Goal: Task Accomplishment & Management: Manage account settings

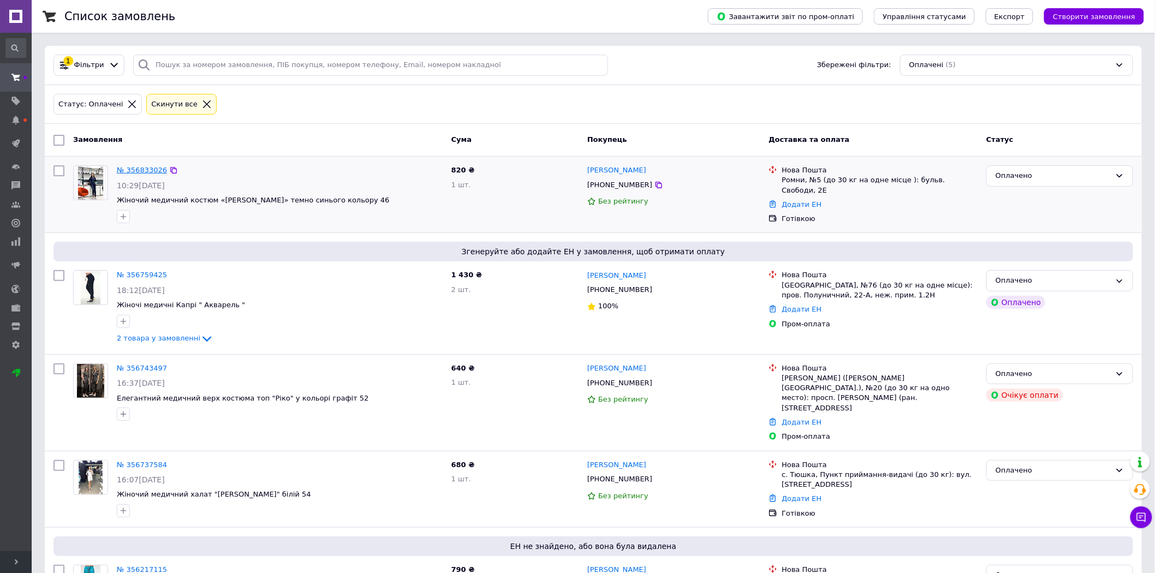
click at [150, 168] on link "№ 356833026" at bounding box center [142, 170] width 50 height 8
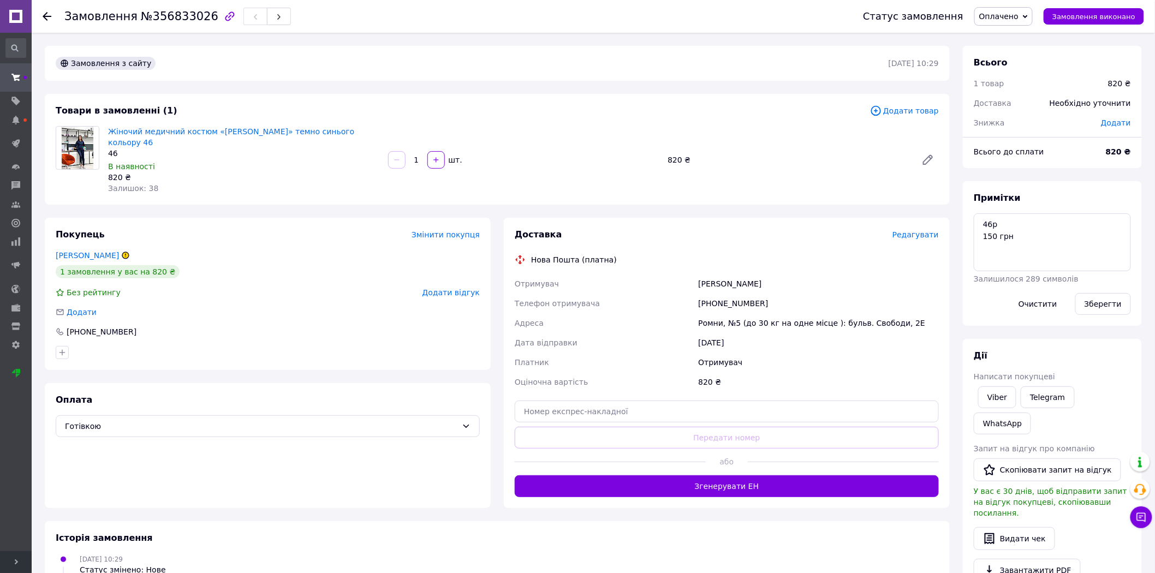
click at [47, 17] on icon at bounding box center [47, 16] width 9 height 9
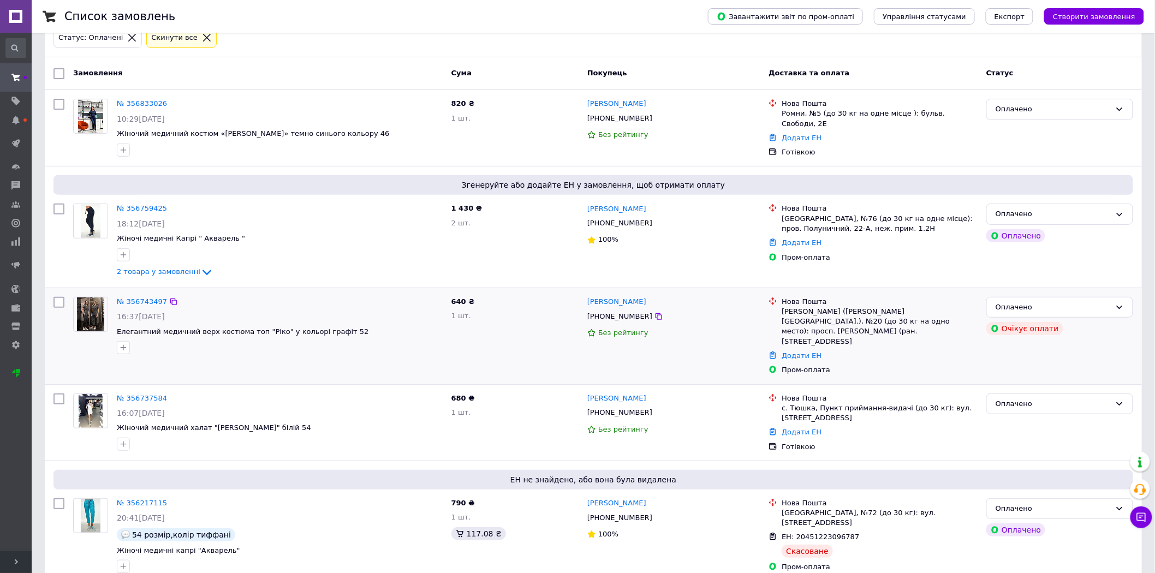
scroll to position [68, 0]
click at [133, 393] on link "№ 356737584" at bounding box center [142, 397] width 50 height 8
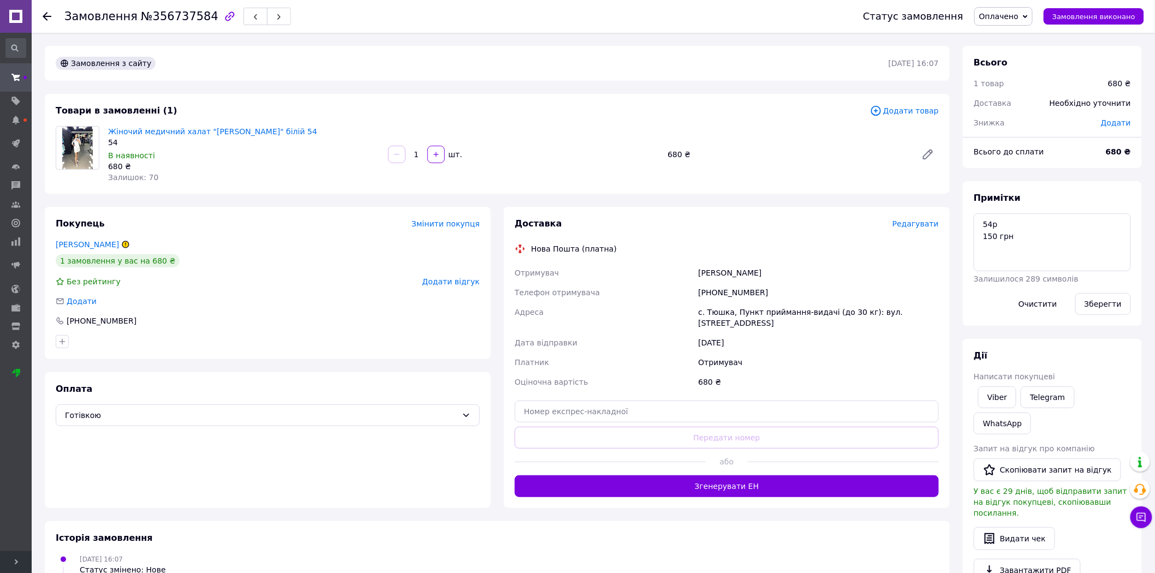
click at [931, 220] on span "Редагувати" at bounding box center [915, 223] width 46 height 9
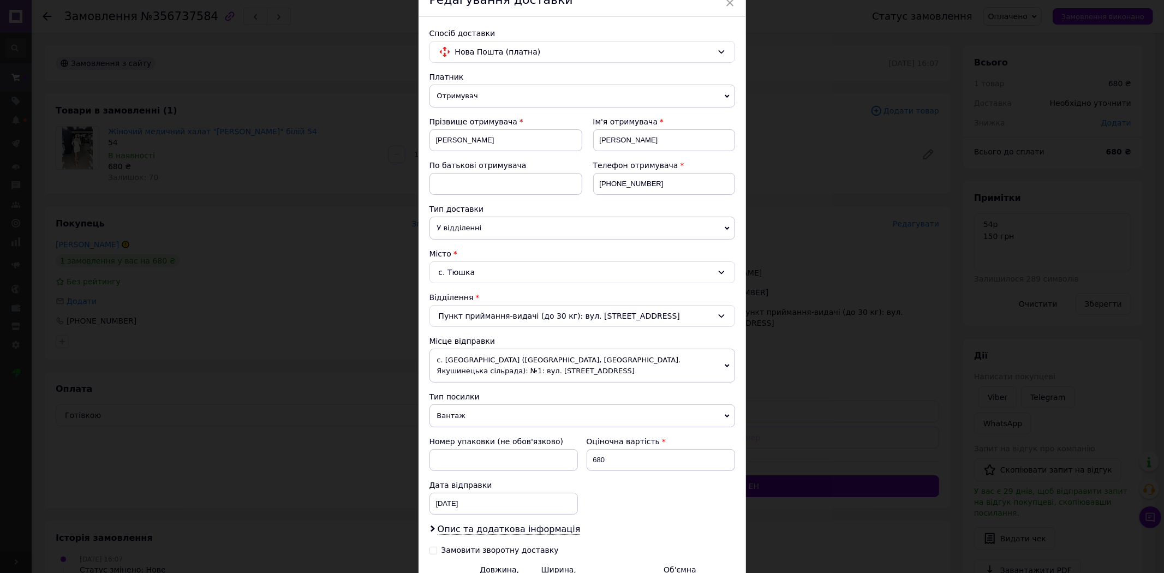
scroll to position [121, 0]
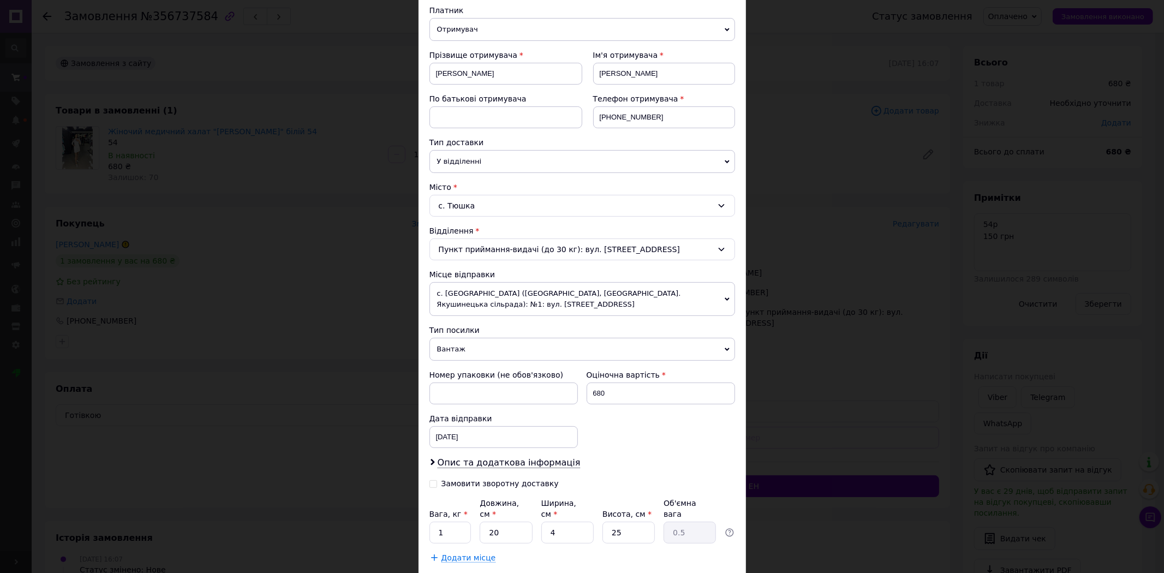
click at [473, 486] on div "Замовити зворотну доставку" at bounding box center [499, 483] width 117 height 9
click at [437, 486] on input "Замовити зворотну доставку" at bounding box center [433, 483] width 8 height 8
checkbox input "true"
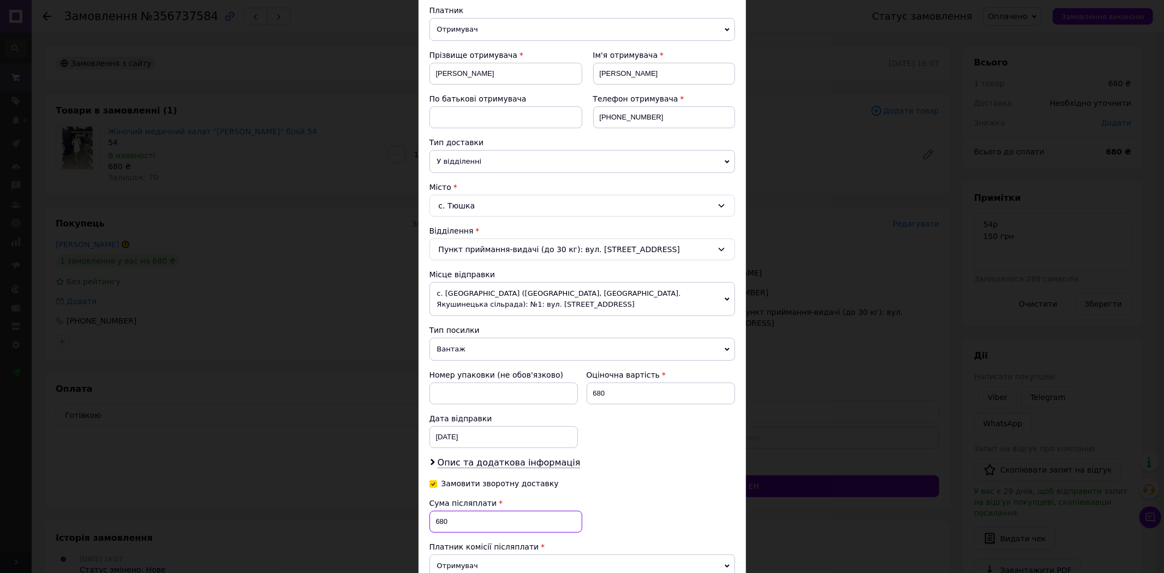
click at [460, 518] on input "680" at bounding box center [505, 522] width 153 height 22
click at [460, 519] on input "680" at bounding box center [505, 522] width 153 height 22
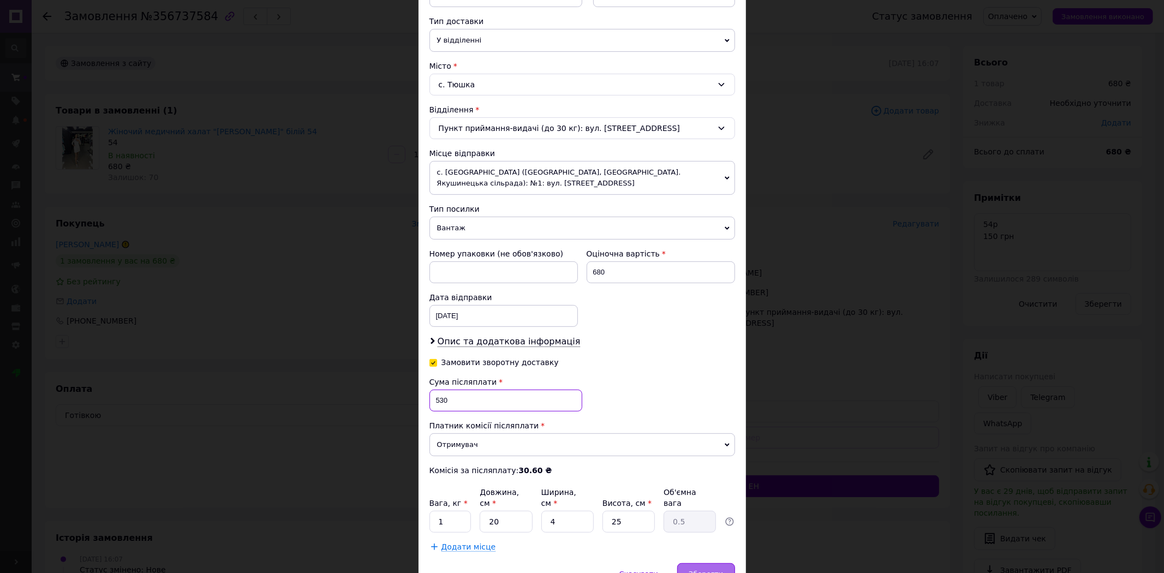
type input "530"
click at [702, 570] on span "Зберегти" at bounding box center [706, 574] width 34 height 8
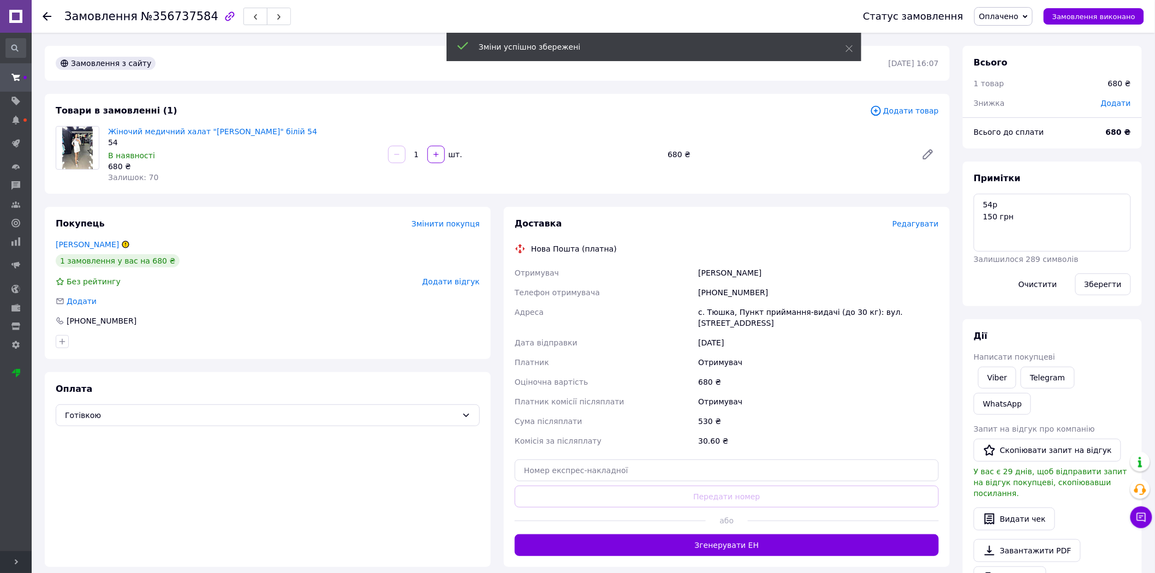
click at [755, 534] on button "Згенерувати ЕН" at bounding box center [727, 545] width 424 height 22
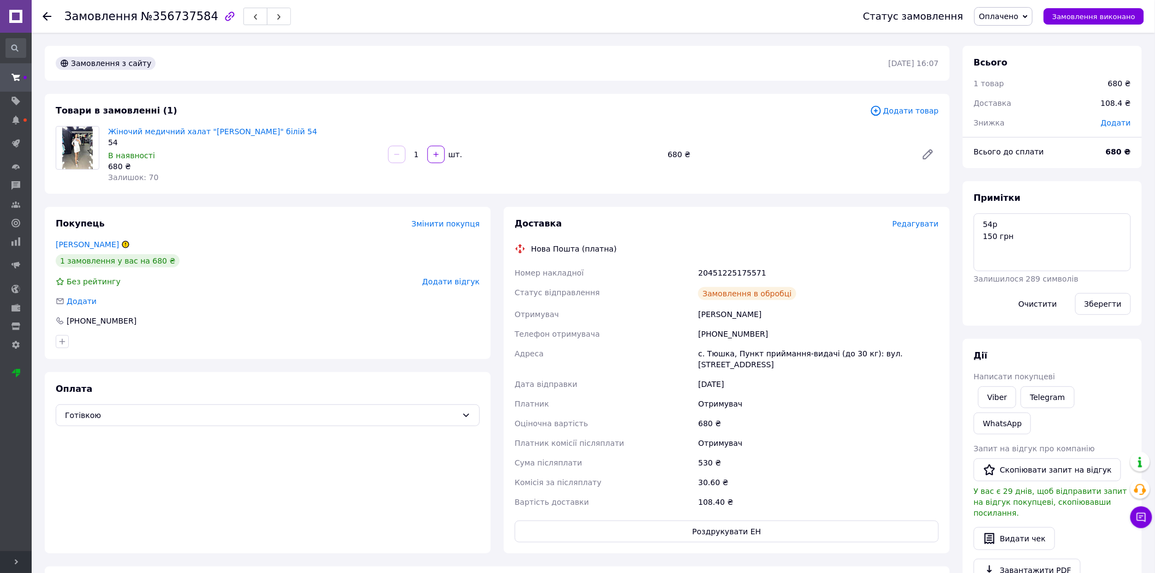
click at [732, 274] on div "20451225175571" at bounding box center [818, 273] width 245 height 20
copy div "20451225175571"
click at [1091, 19] on span "Замовлення виконано" at bounding box center [1093, 17] width 83 height 8
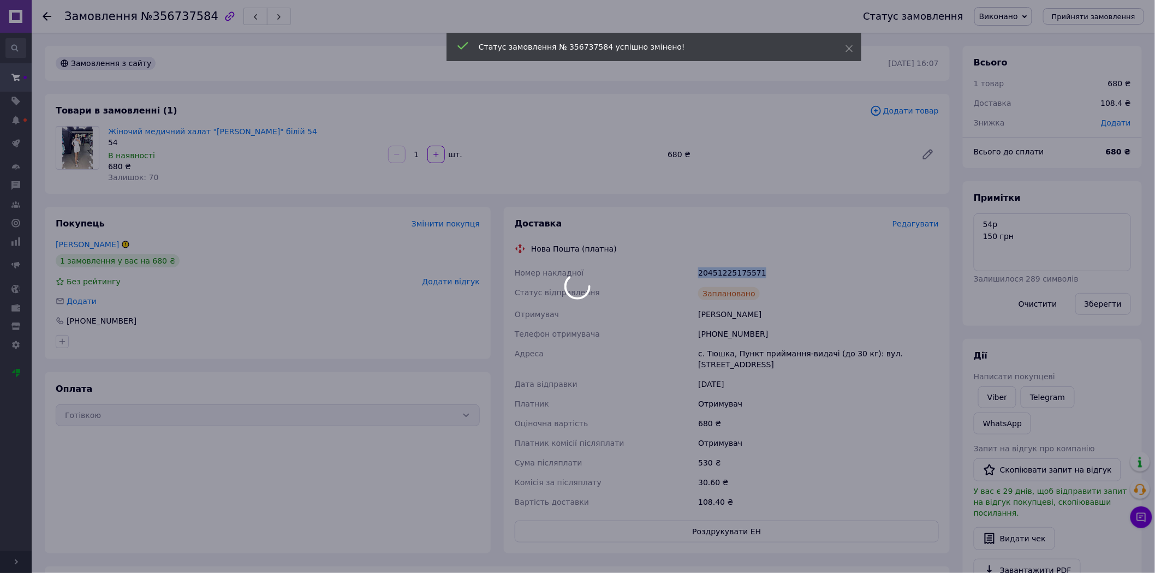
click at [45, 16] on use at bounding box center [47, 16] width 9 height 9
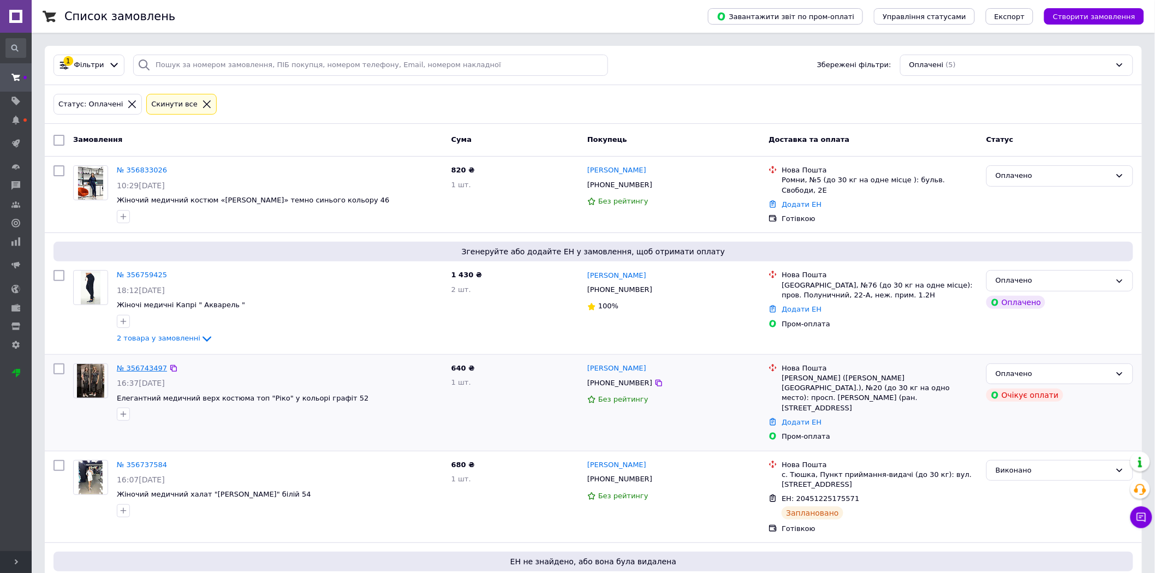
click at [143, 367] on link "№ 356743497" at bounding box center [142, 368] width 50 height 8
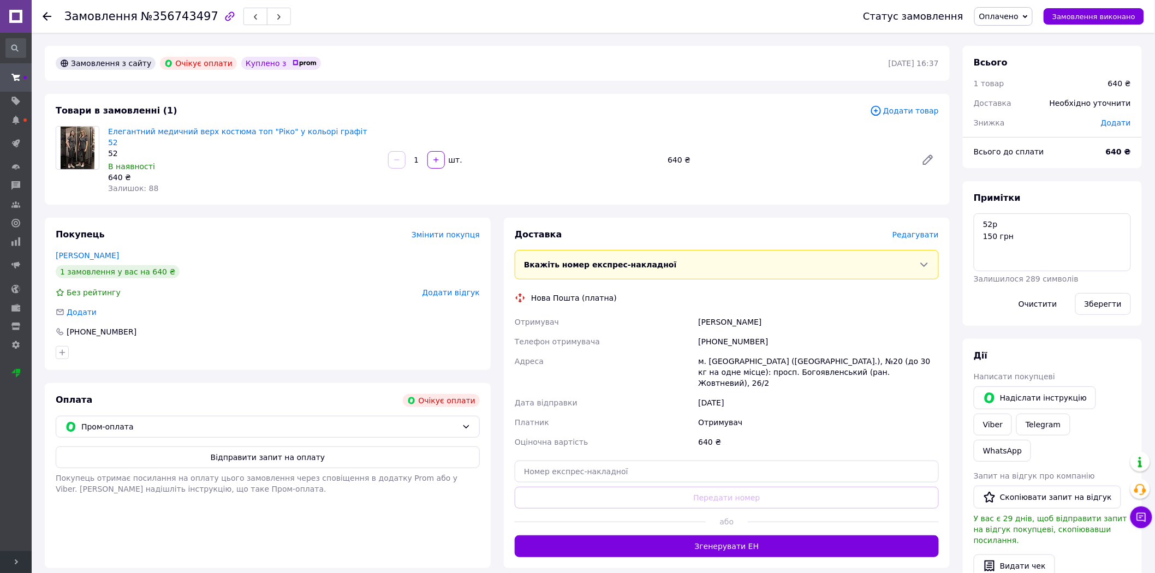
click at [922, 231] on div "Доставка [PERSON_NAME] Вкажіть номер експрес-накладної Обов'язково введіть номе…" at bounding box center [727, 393] width 424 height 328
click at [923, 230] on span "Редагувати" at bounding box center [915, 234] width 46 height 9
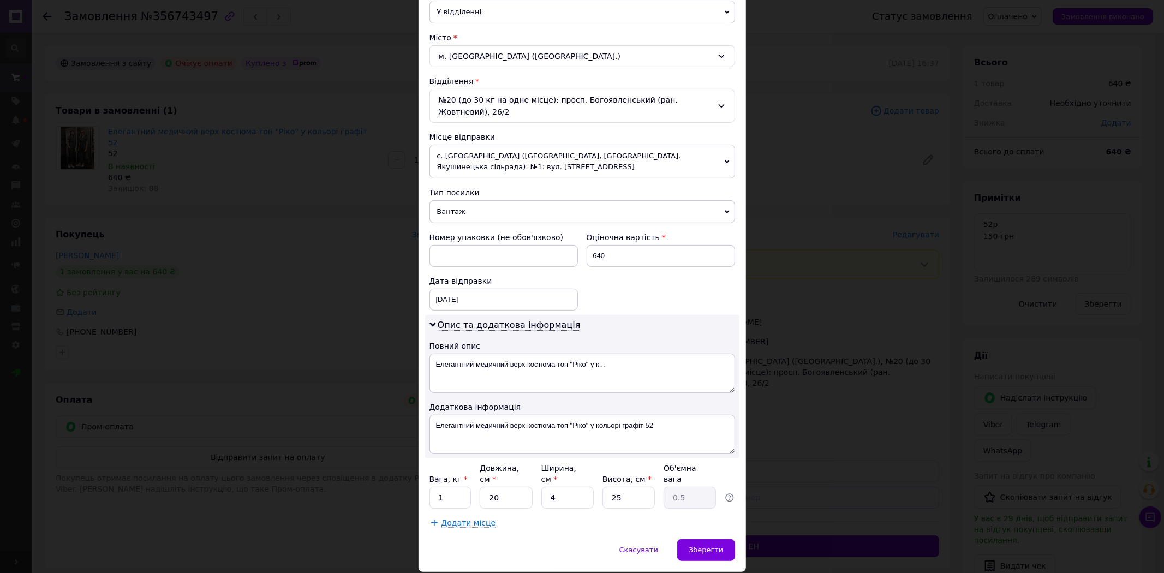
scroll to position [286, 0]
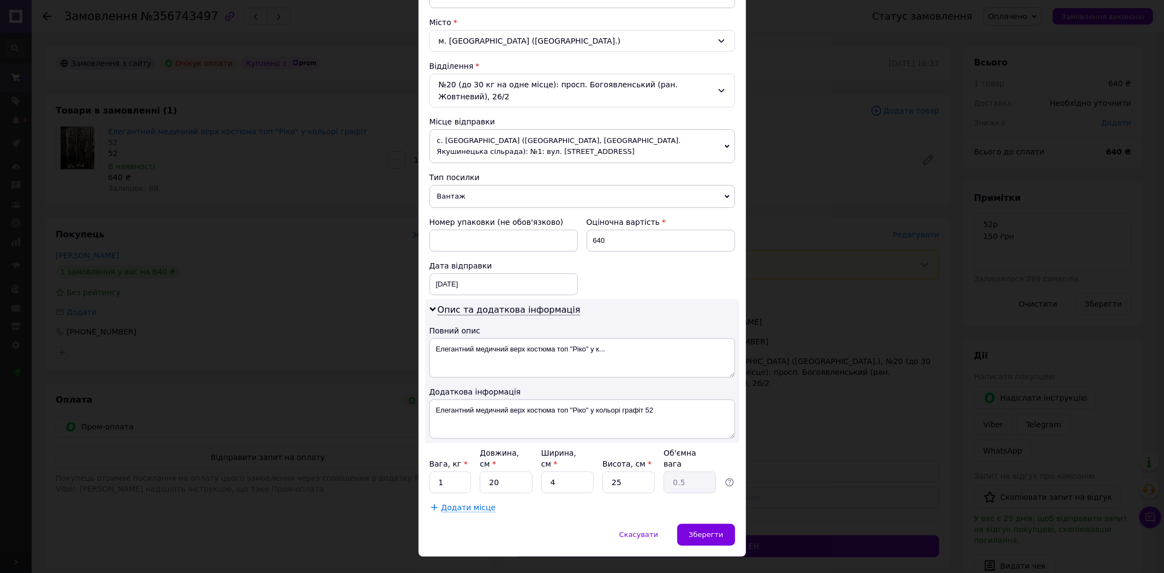
drag, startPoint x: 854, startPoint y: 396, endPoint x: 827, endPoint y: 397, distance: 27.3
click at [827, 397] on div "× Редагування доставки Спосіб доставки Нова Пошта (платна) Платник Отримувач Ві…" at bounding box center [582, 286] width 1164 height 573
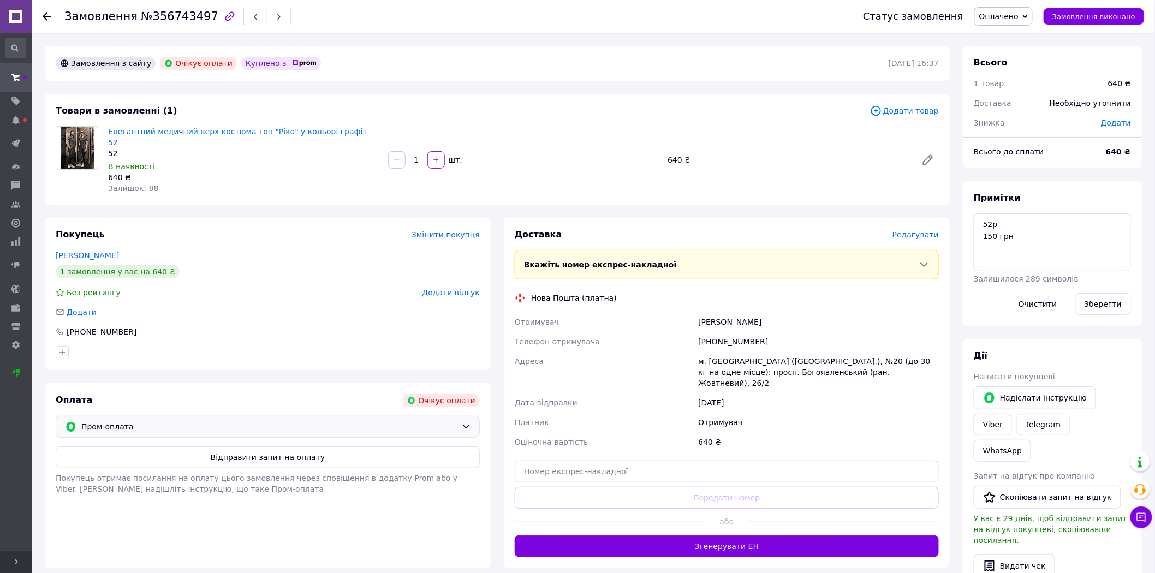
click at [355, 421] on span "Пром-оплата" at bounding box center [269, 427] width 376 height 12
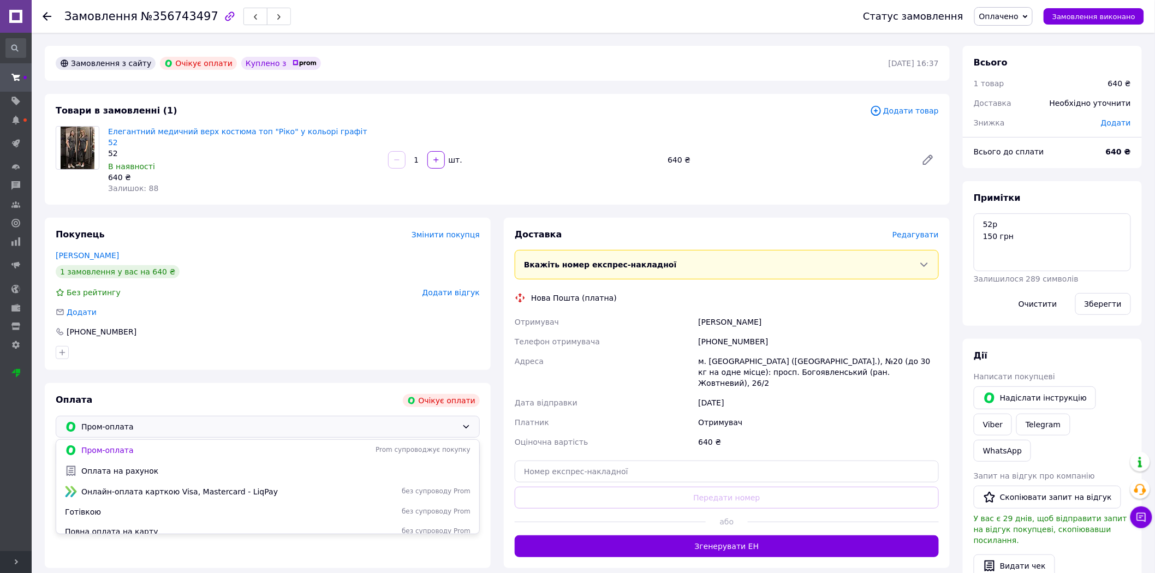
click at [192, 506] on span "Готівкою" at bounding box center [186, 511] width 242 height 11
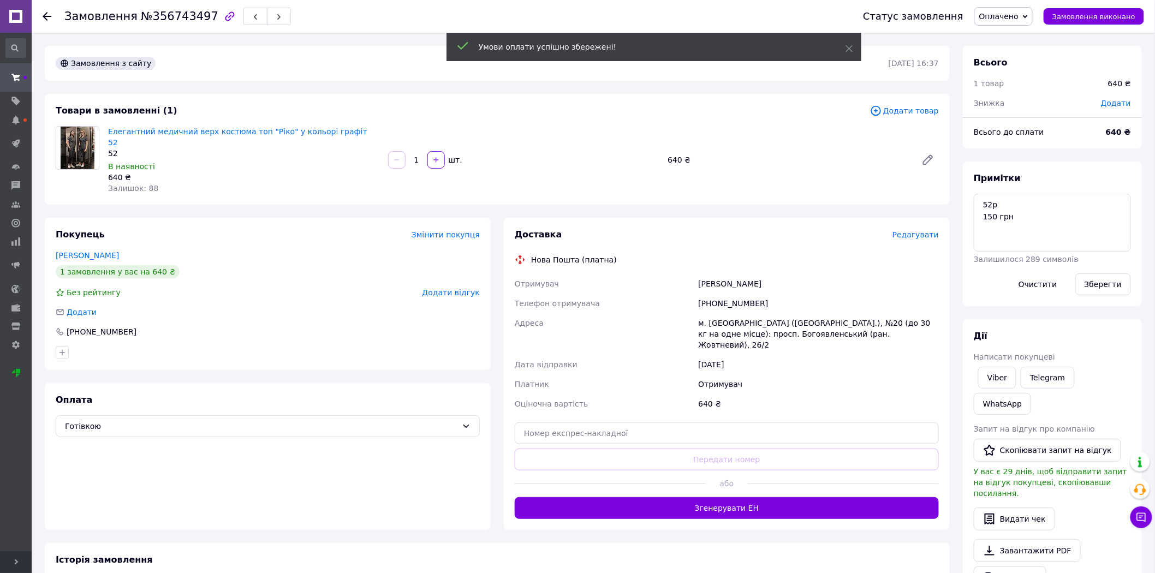
click at [912, 230] on span "Редагувати" at bounding box center [915, 234] width 46 height 9
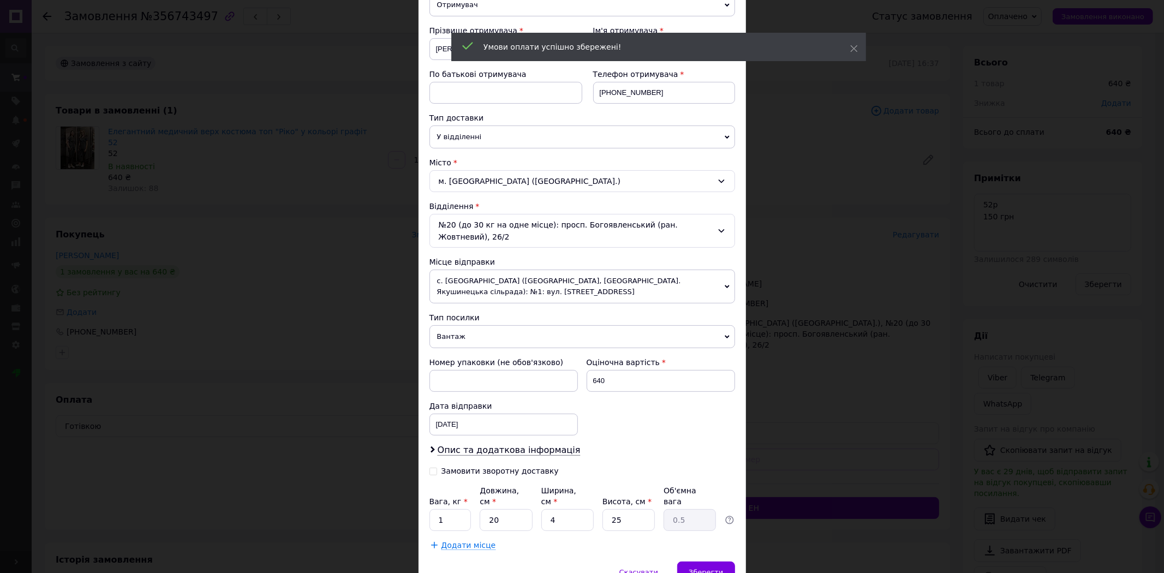
scroll to position [183, 0]
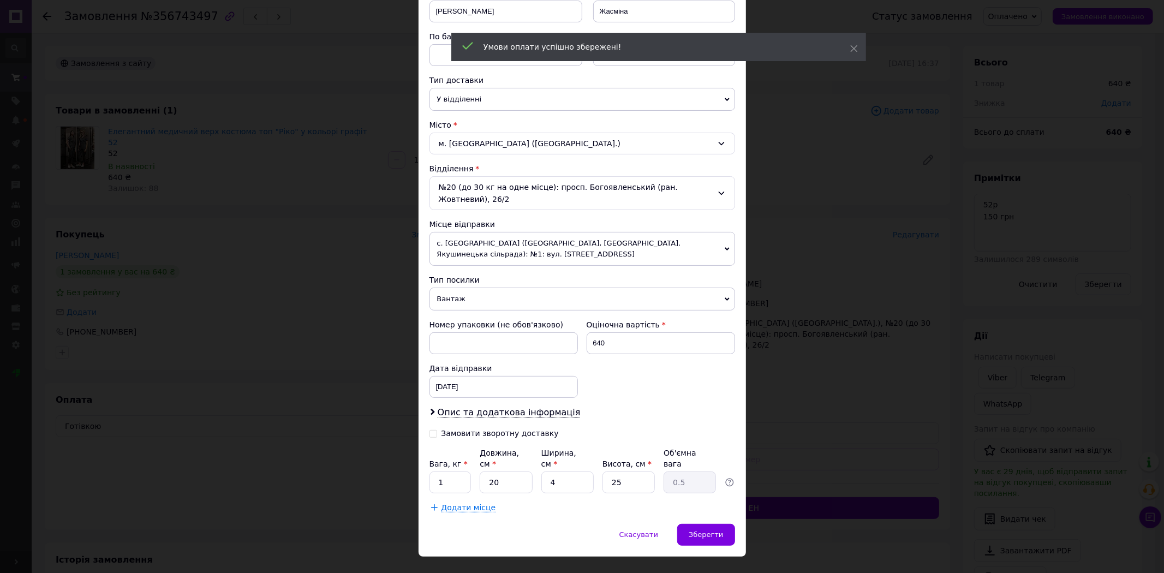
click at [458, 428] on div "Замовити зворотну доставку" at bounding box center [505, 433] width 153 height 11
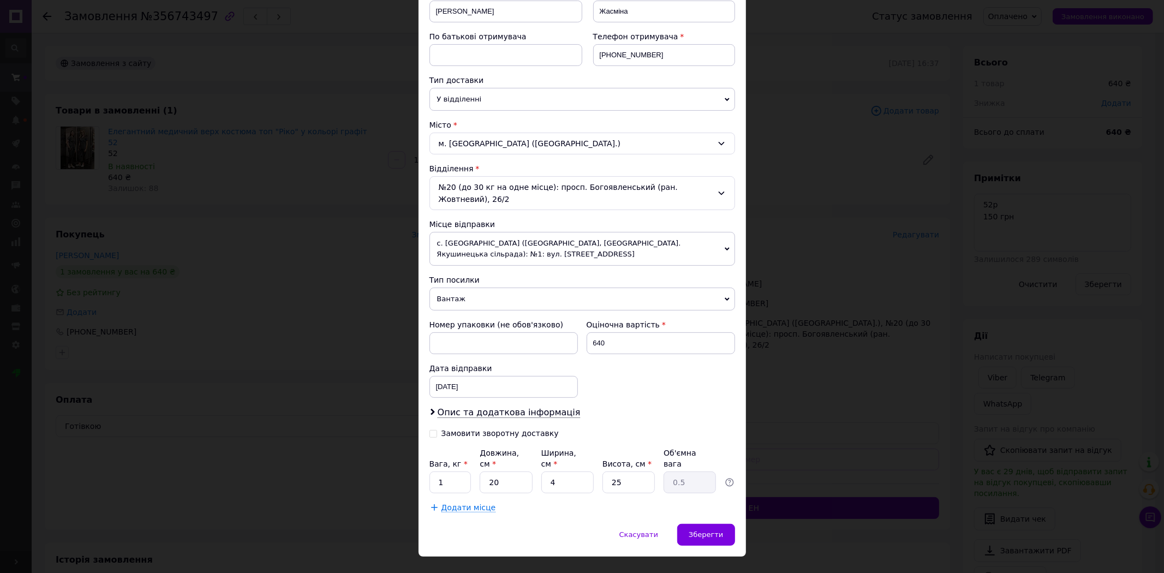
click at [459, 429] on div "Замовити зворотну доставку" at bounding box center [499, 433] width 117 height 9
click at [437, 429] on input "Замовити зворотну доставку" at bounding box center [433, 433] width 8 height 8
checkbox input "true"
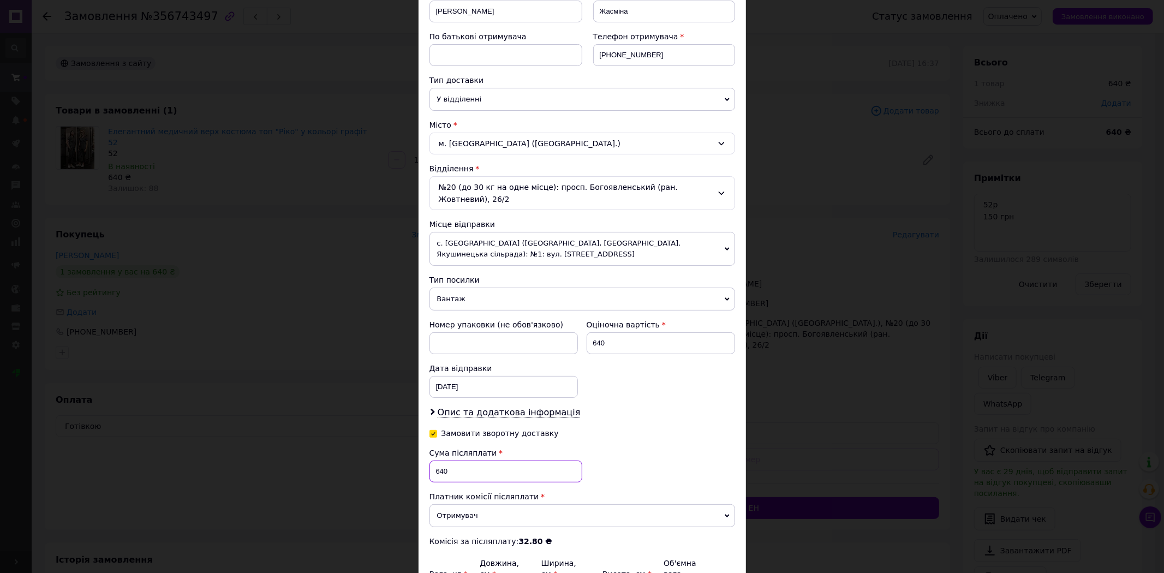
click at [445, 461] on input "640" at bounding box center [505, 472] width 153 height 22
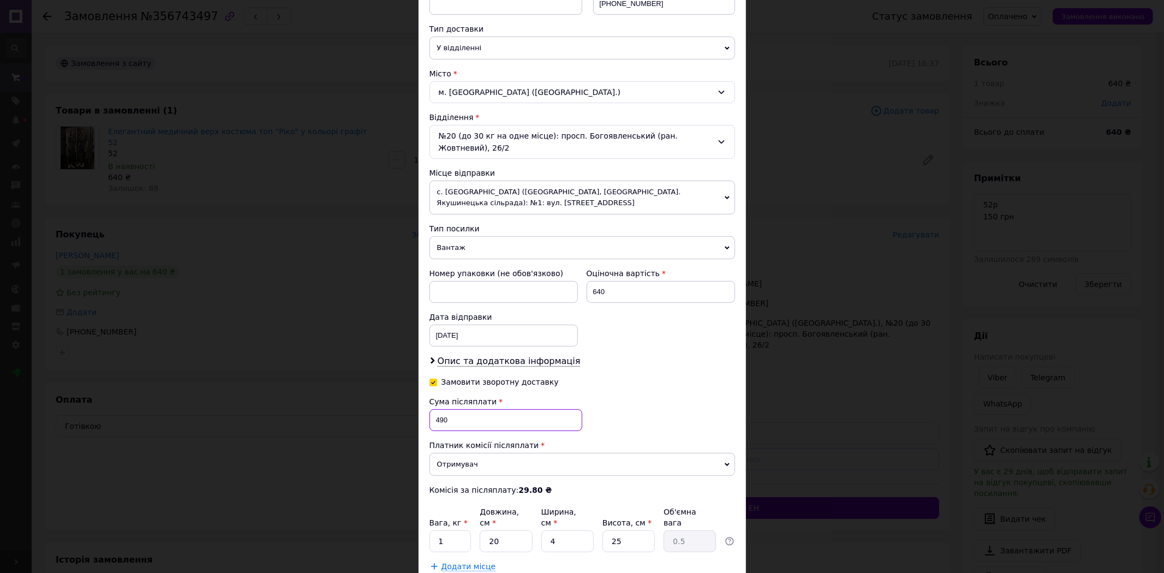
scroll to position [294, 0]
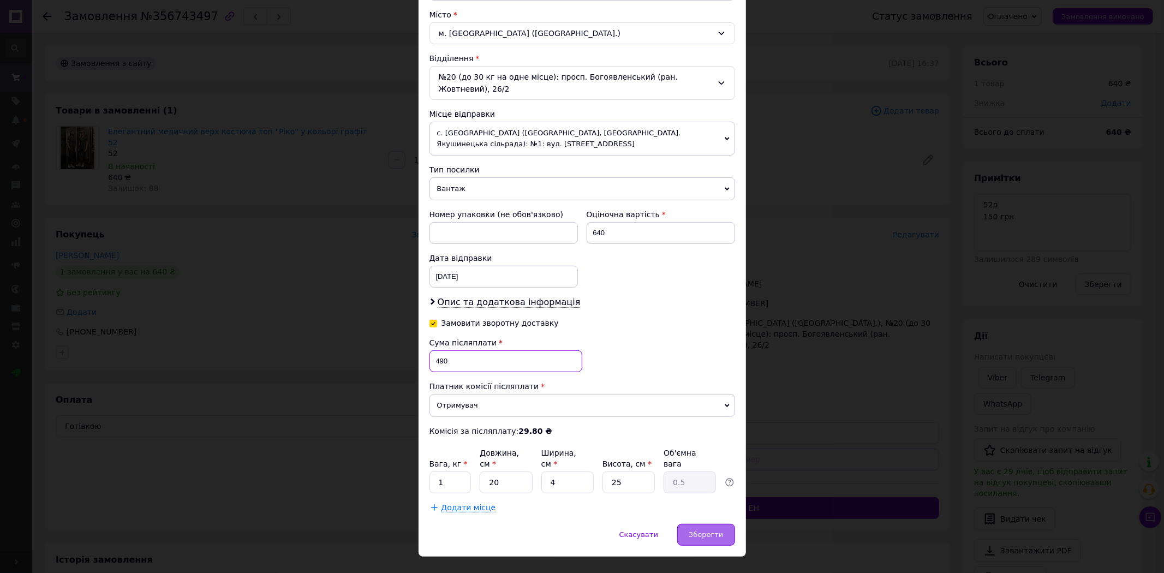
type input "490"
drag, startPoint x: 699, startPoint y: 508, endPoint x: 717, endPoint y: 511, distance: 18.2
click at [706, 530] on span "Зберегти" at bounding box center [706, 534] width 34 height 8
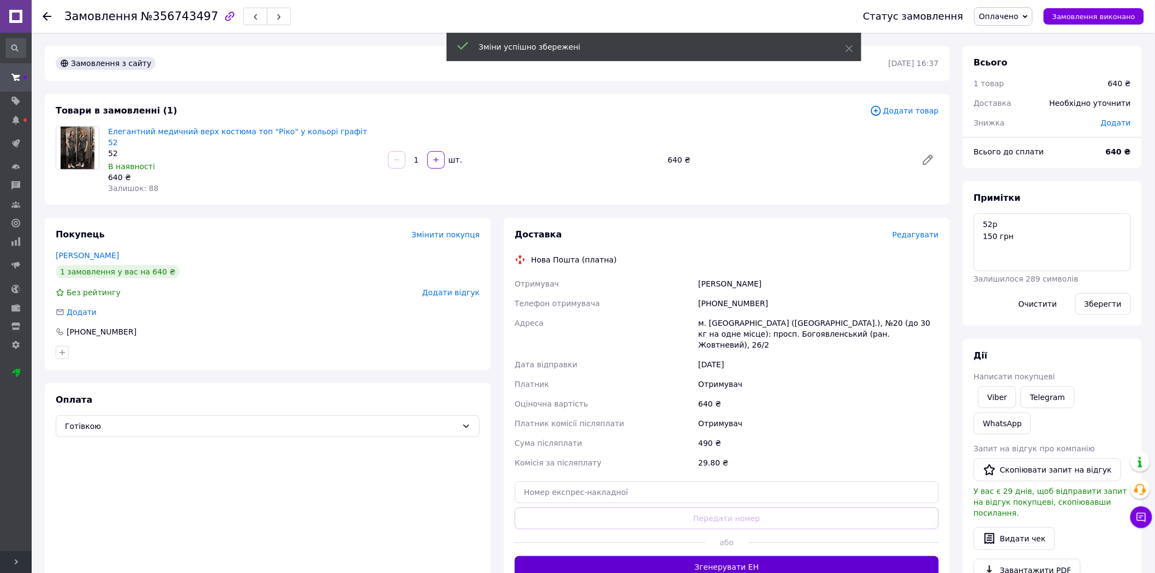
click at [753, 556] on button "Згенерувати ЕН" at bounding box center [727, 567] width 424 height 22
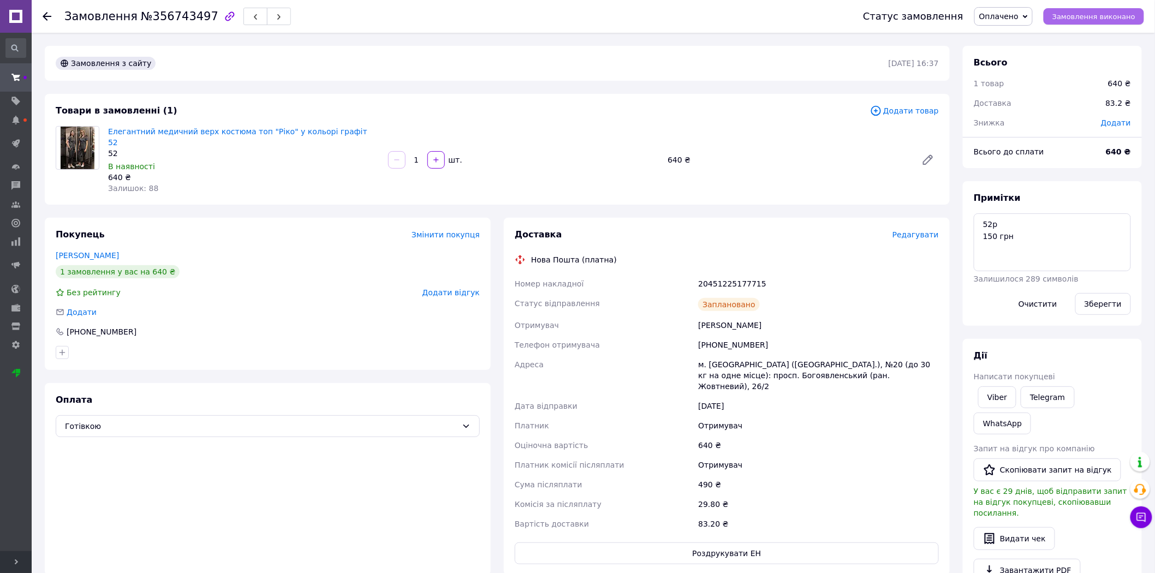
click at [1095, 22] on button "Замовлення виконано" at bounding box center [1093, 16] width 100 height 16
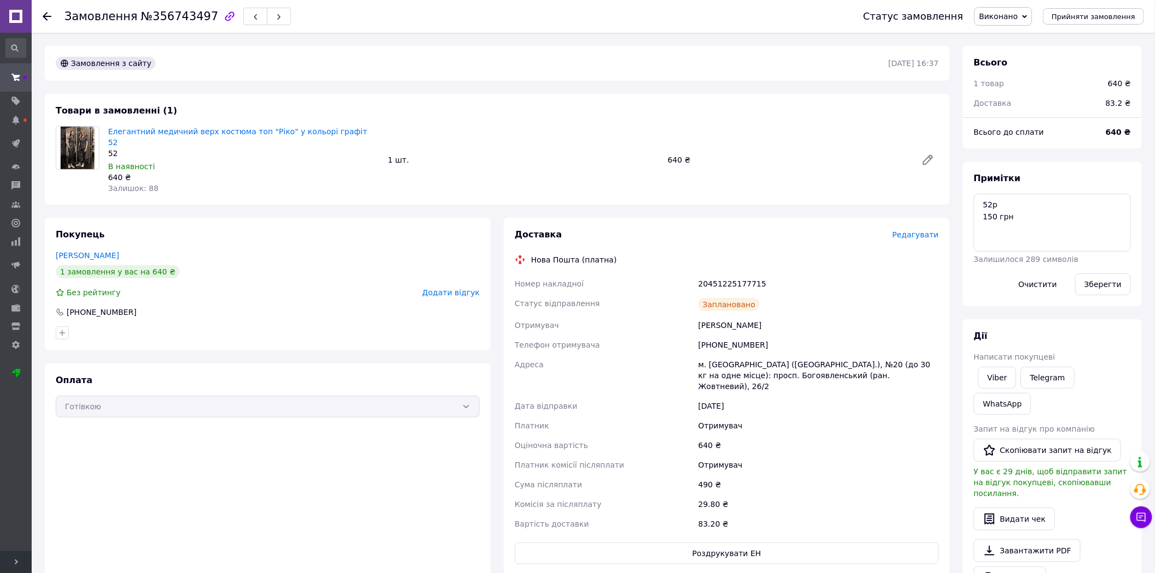
click at [48, 9] on div at bounding box center [54, 16] width 22 height 33
click at [47, 13] on icon at bounding box center [47, 16] width 9 height 9
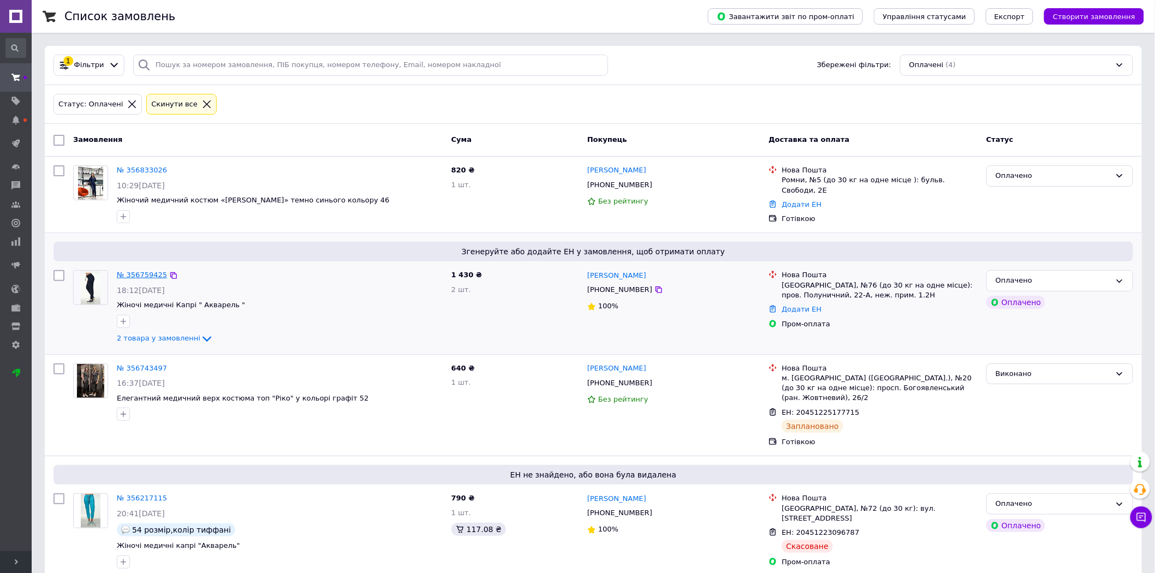
click at [139, 278] on link "№ 356759425" at bounding box center [142, 275] width 50 height 8
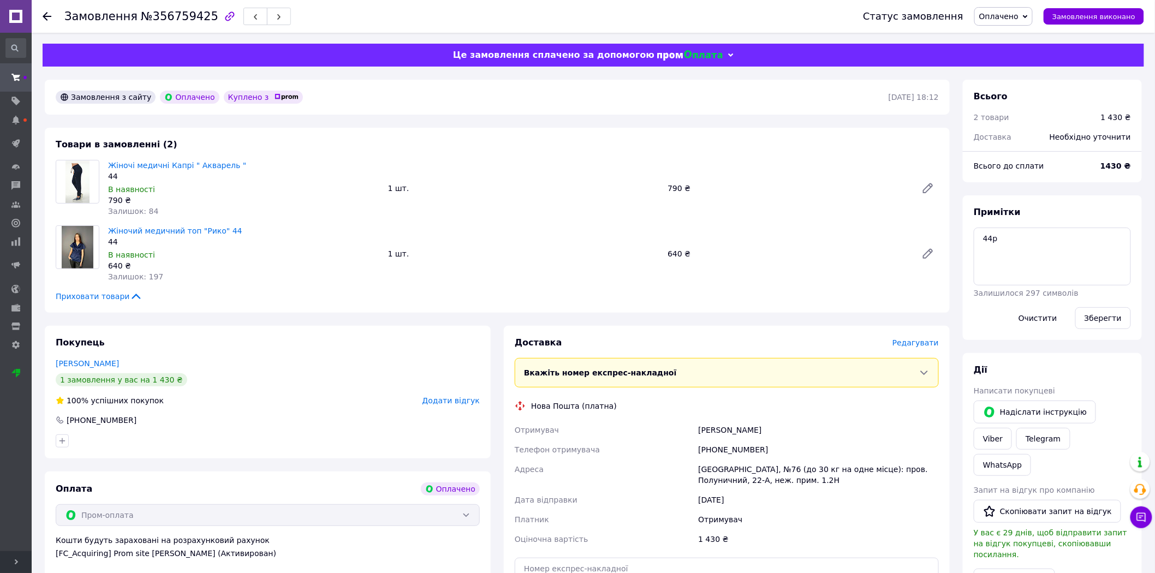
click at [923, 347] on span "Редагувати" at bounding box center [915, 342] width 46 height 9
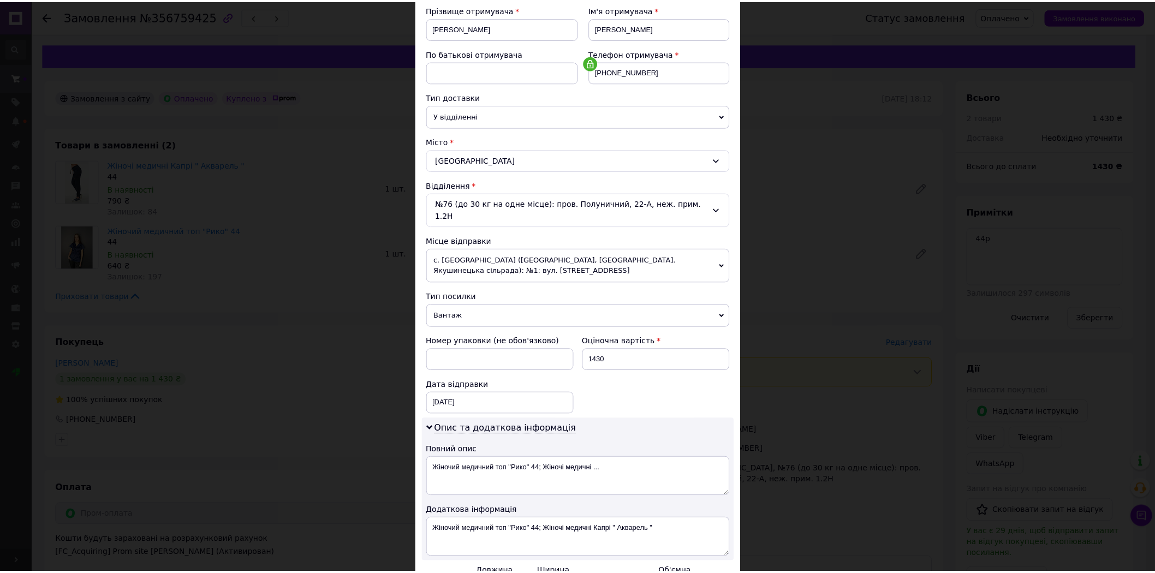
scroll to position [286, 0]
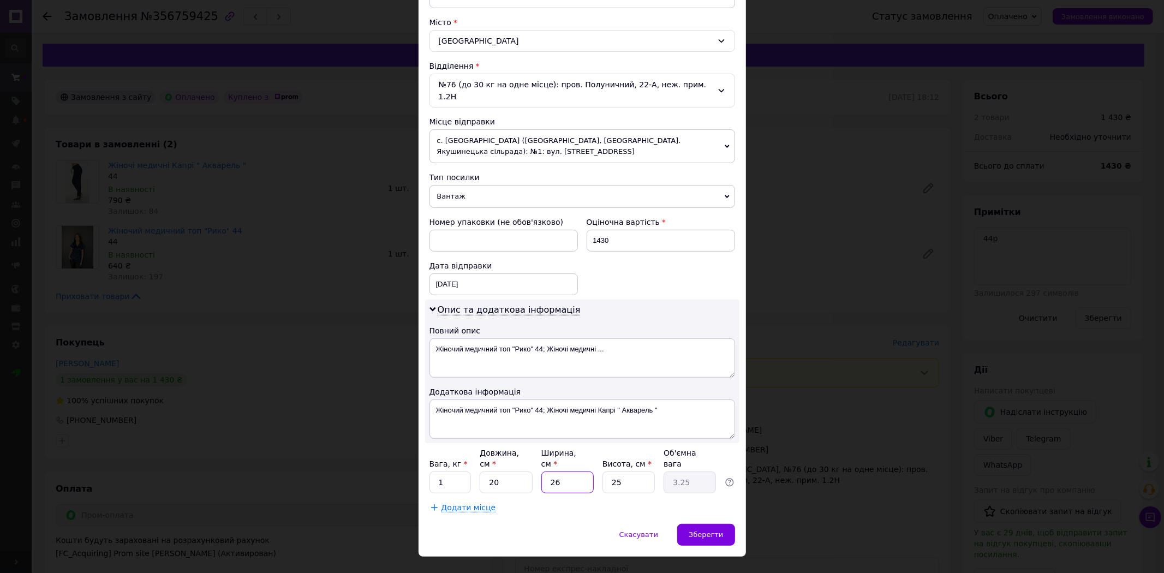
click at [575, 471] on input "26" at bounding box center [567, 482] width 52 height 22
type input "2"
type input "0.25"
type input "2"
click at [724, 525] on div "Скасувати   Зберегти" at bounding box center [581, 540] width 327 height 33
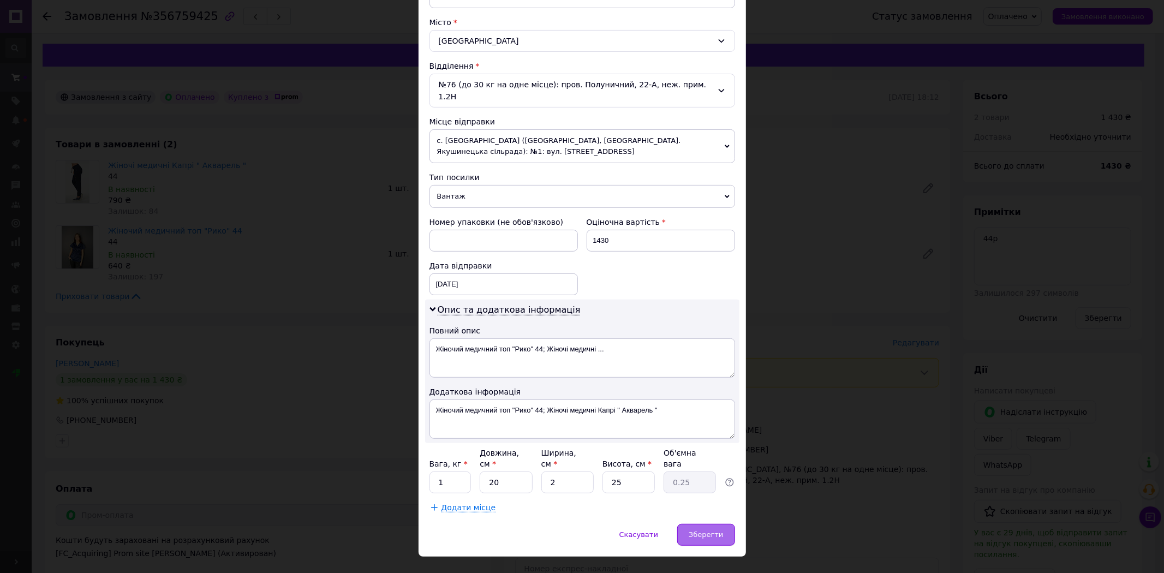
click at [721, 524] on div "Зберегти" at bounding box center [705, 535] width 57 height 22
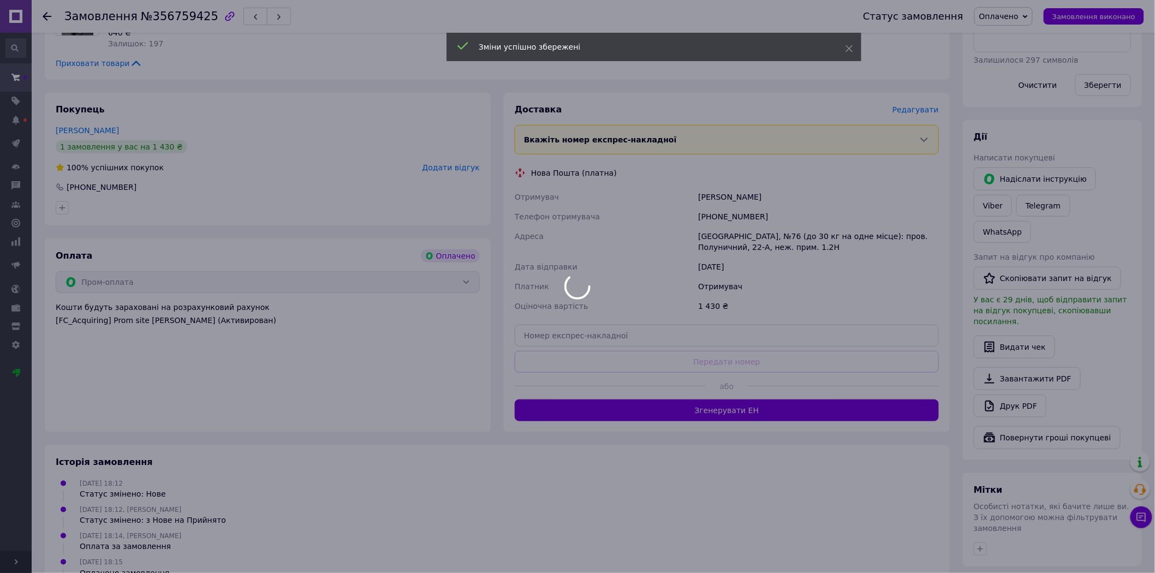
scroll to position [242, 0]
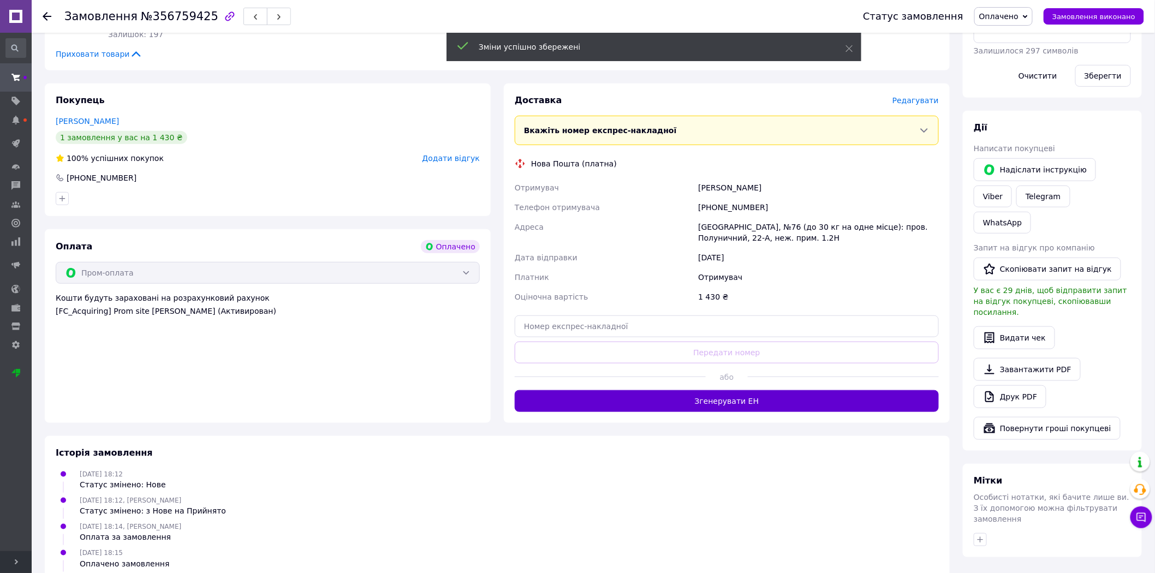
click at [765, 402] on button "Згенерувати ЕН" at bounding box center [727, 401] width 424 height 22
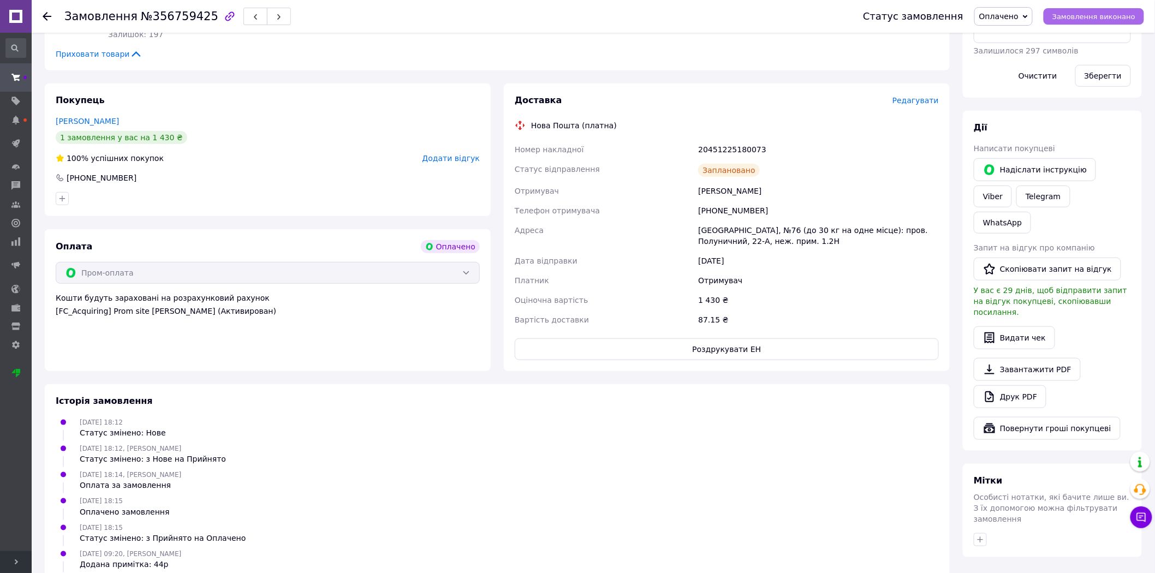
click at [1069, 19] on span "Замовлення виконано" at bounding box center [1093, 17] width 83 height 8
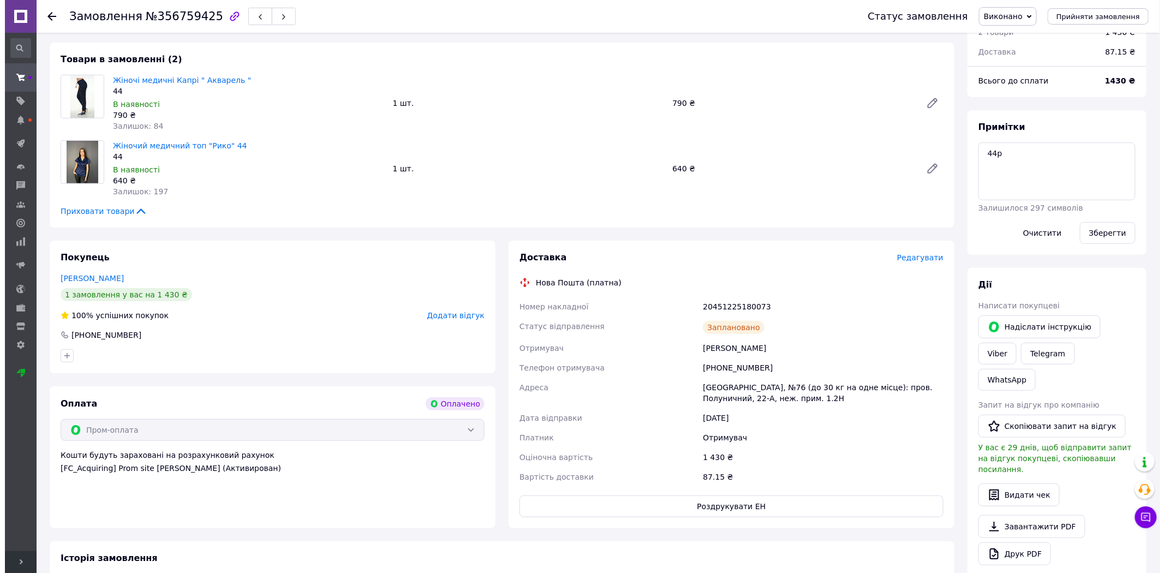
scroll to position [0, 0]
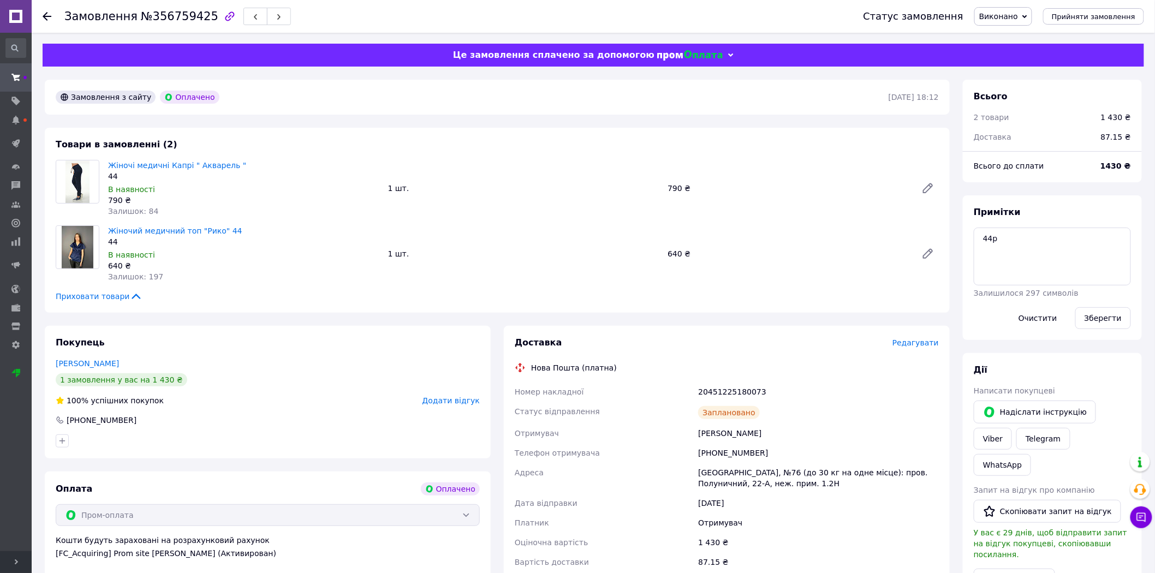
click at [48, 15] on icon at bounding box center [47, 16] width 9 height 9
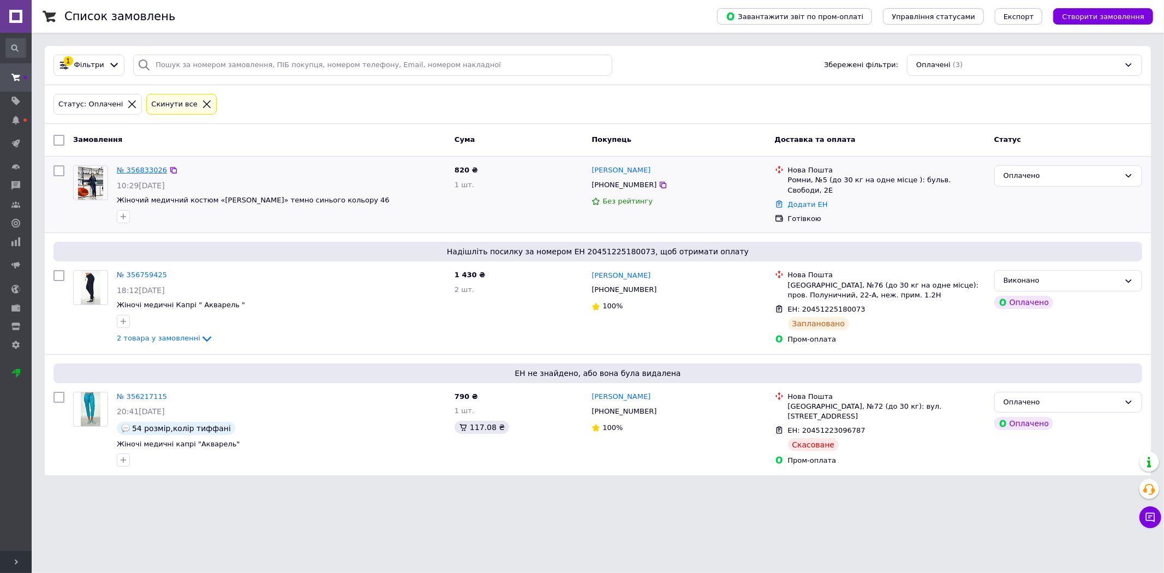
click at [142, 172] on link "№ 356833026" at bounding box center [142, 170] width 50 height 8
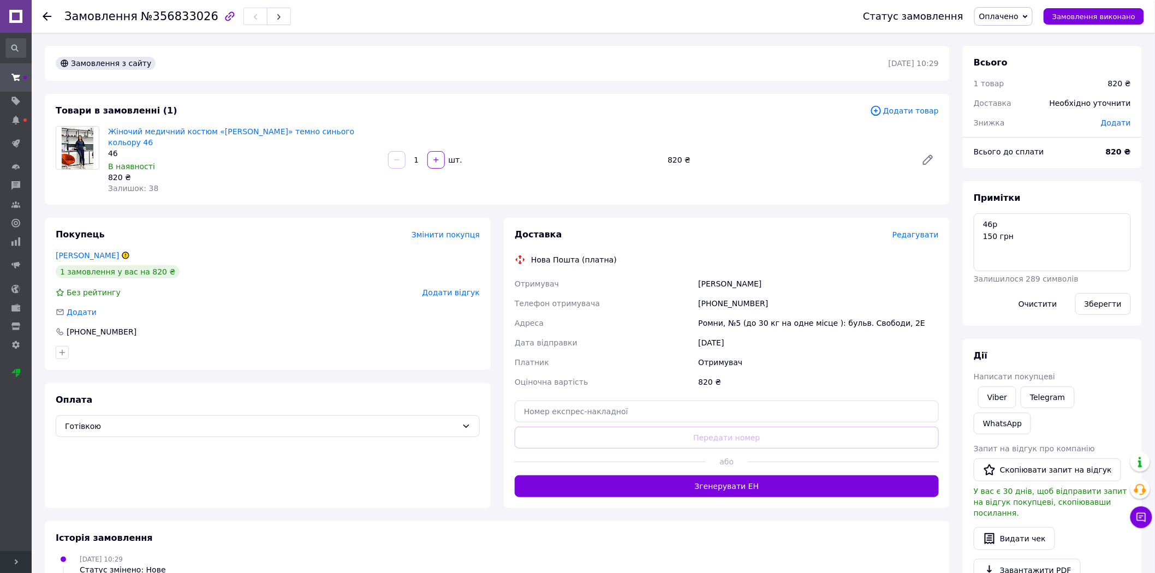
click at [918, 230] on span "Редагувати" at bounding box center [915, 234] width 46 height 9
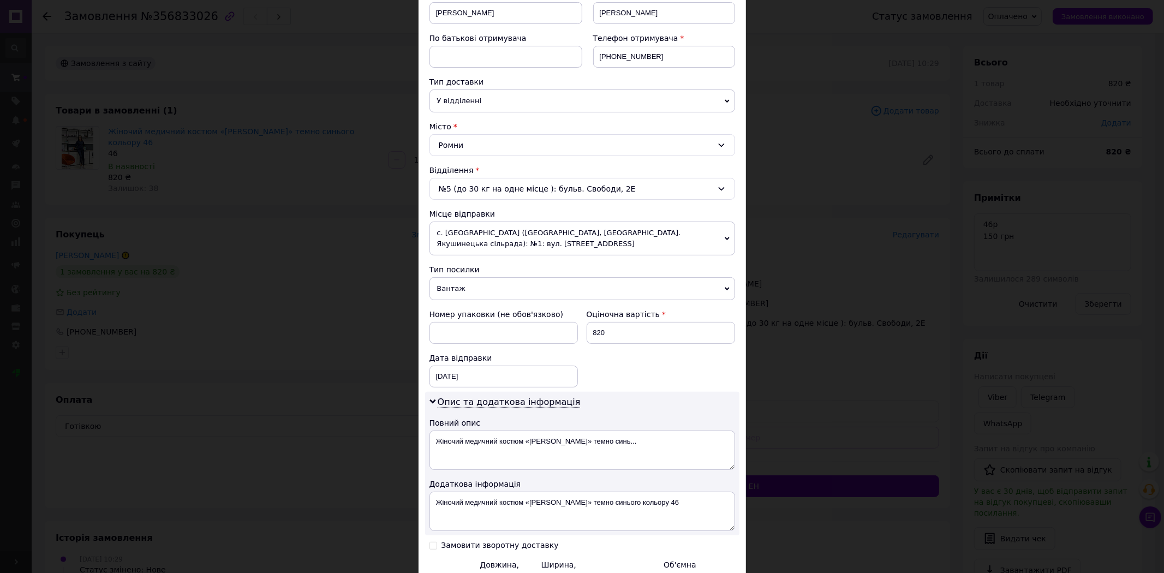
scroll to position [303, 0]
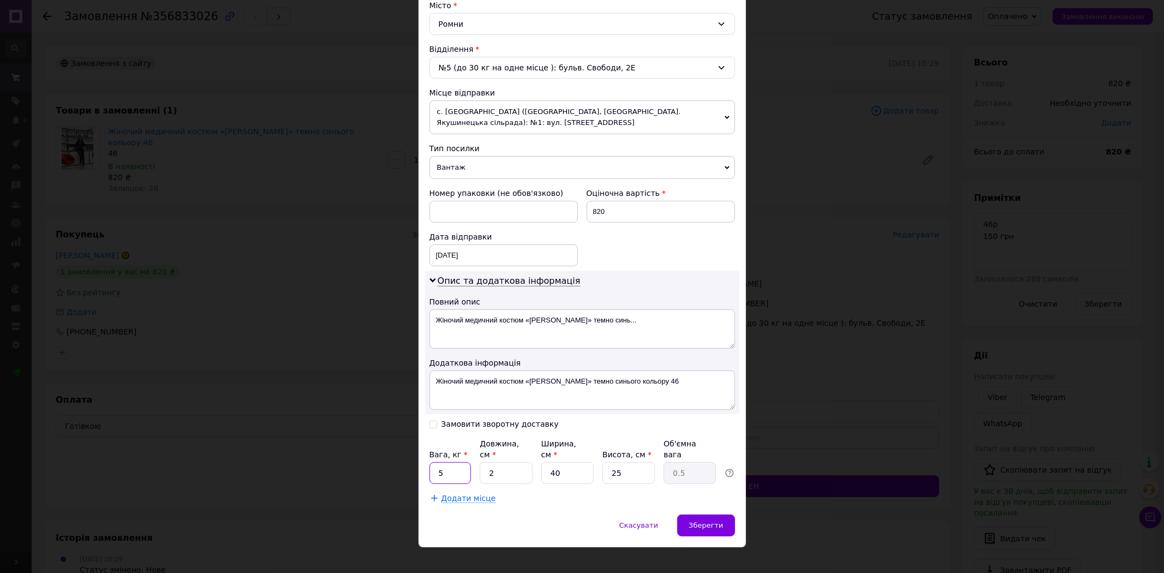
click at [462, 462] on input "5" at bounding box center [450, 473] width 42 height 22
type input "1"
click at [704, 515] on div "Зберегти" at bounding box center [705, 526] width 57 height 22
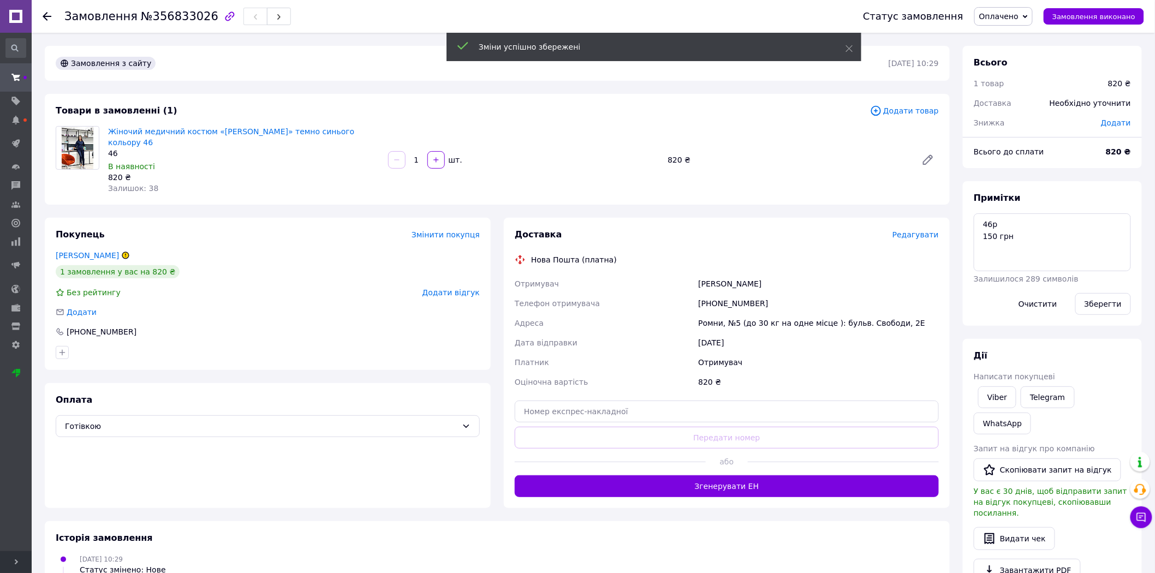
click at [919, 230] on span "Редагувати" at bounding box center [915, 234] width 46 height 9
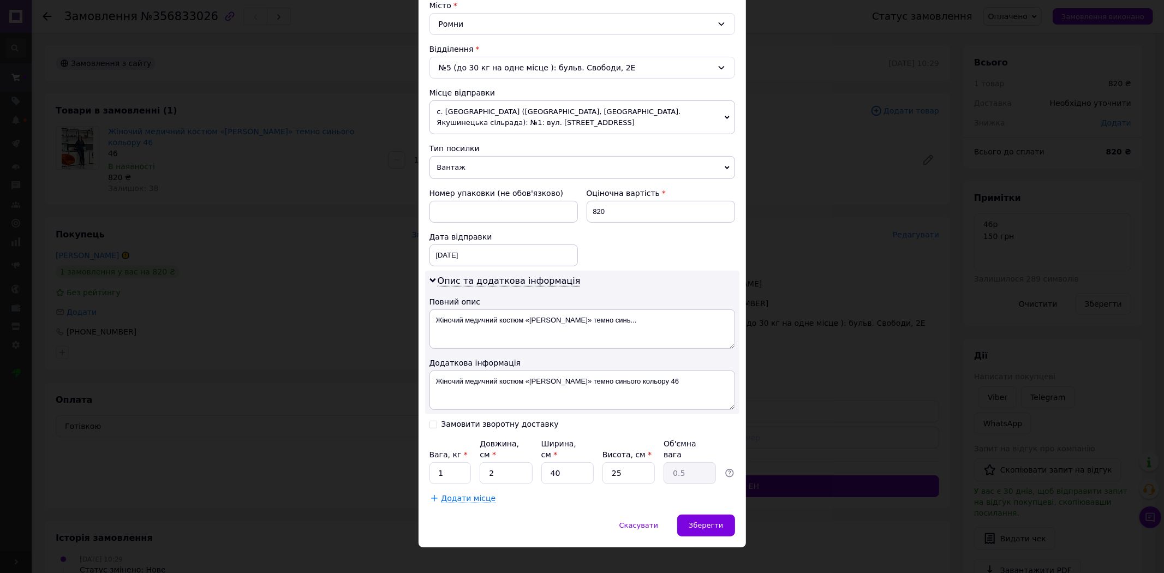
click at [444, 423] on div "Замовити зворотну доставку" at bounding box center [499, 424] width 117 height 9
click at [437, 423] on input "Замовити зворотну доставку" at bounding box center [433, 424] width 8 height 8
checkbox input "true"
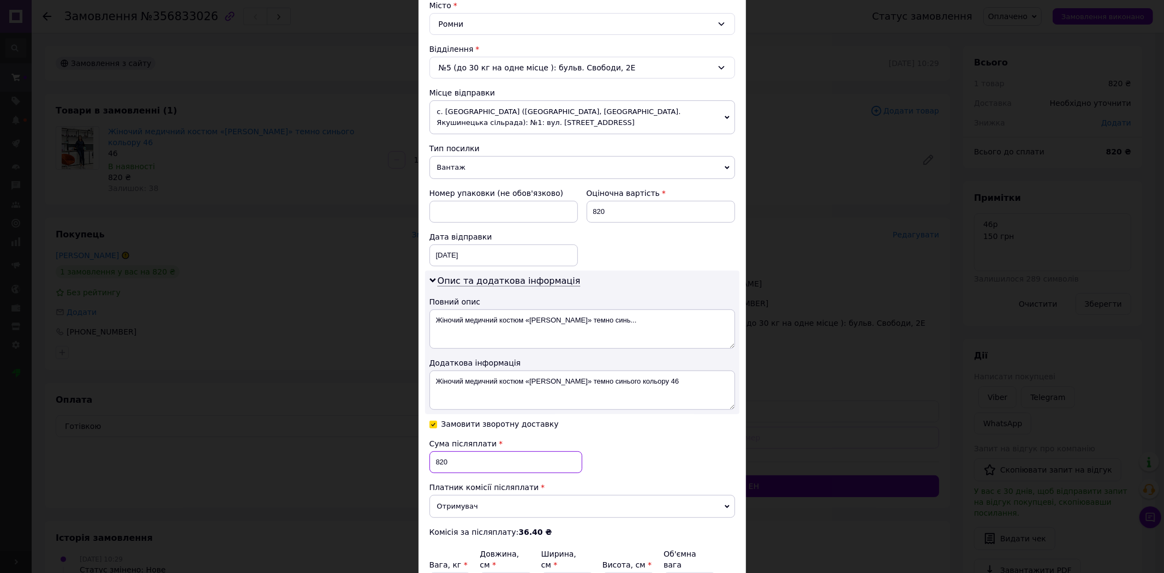
click at [476, 455] on input "820" at bounding box center [505, 462] width 153 height 22
type input "7"
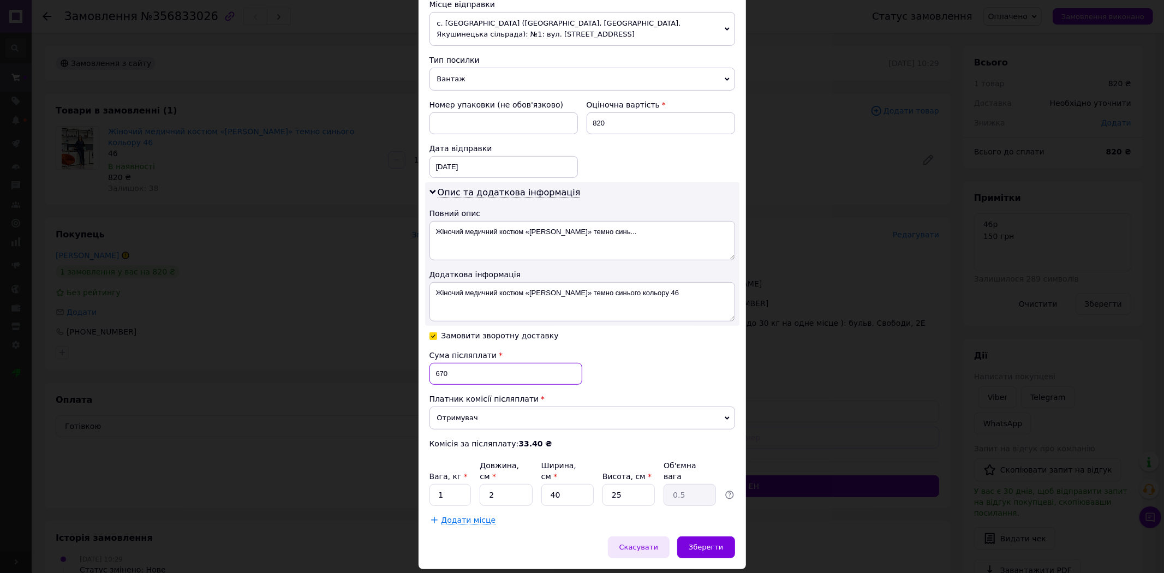
scroll to position [416, 0]
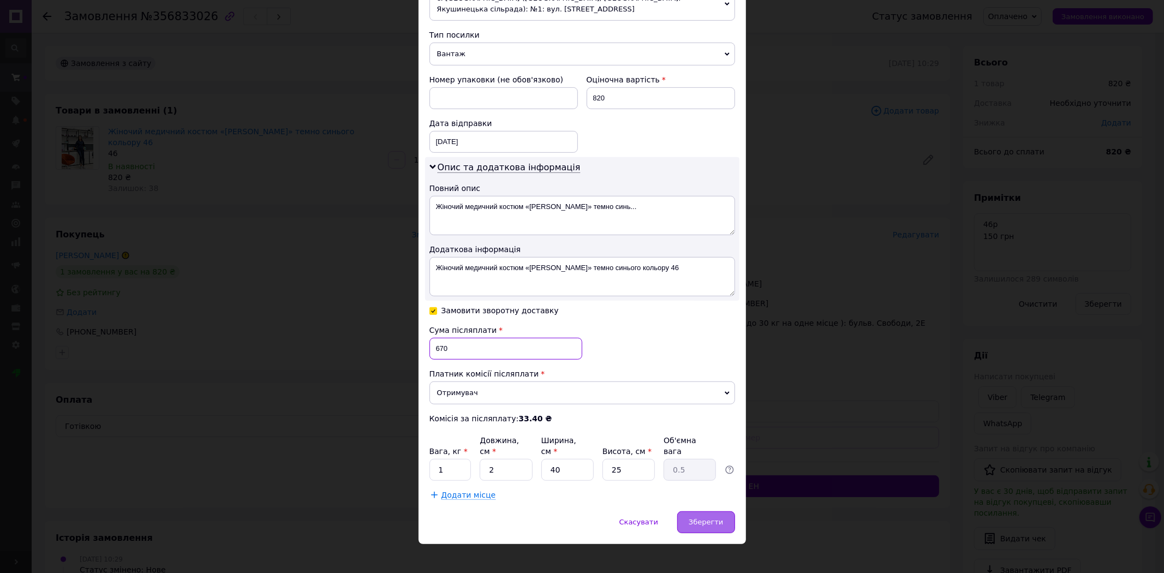
type input "670"
click at [704, 518] on span "Зберегти" at bounding box center [706, 522] width 34 height 8
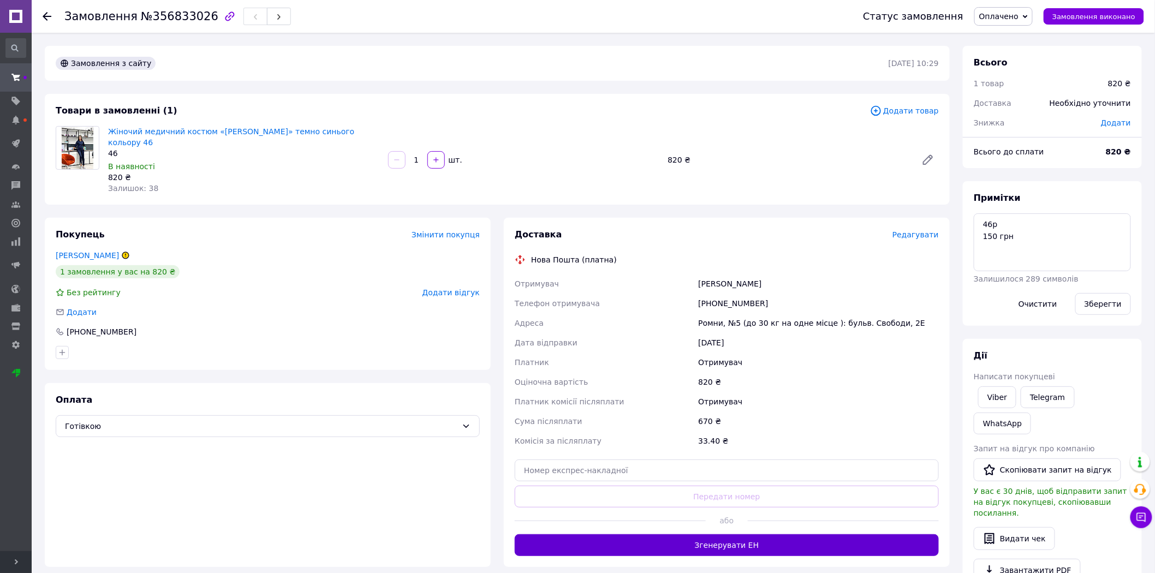
click at [732, 539] on button "Згенерувати ЕН" at bounding box center [727, 545] width 424 height 22
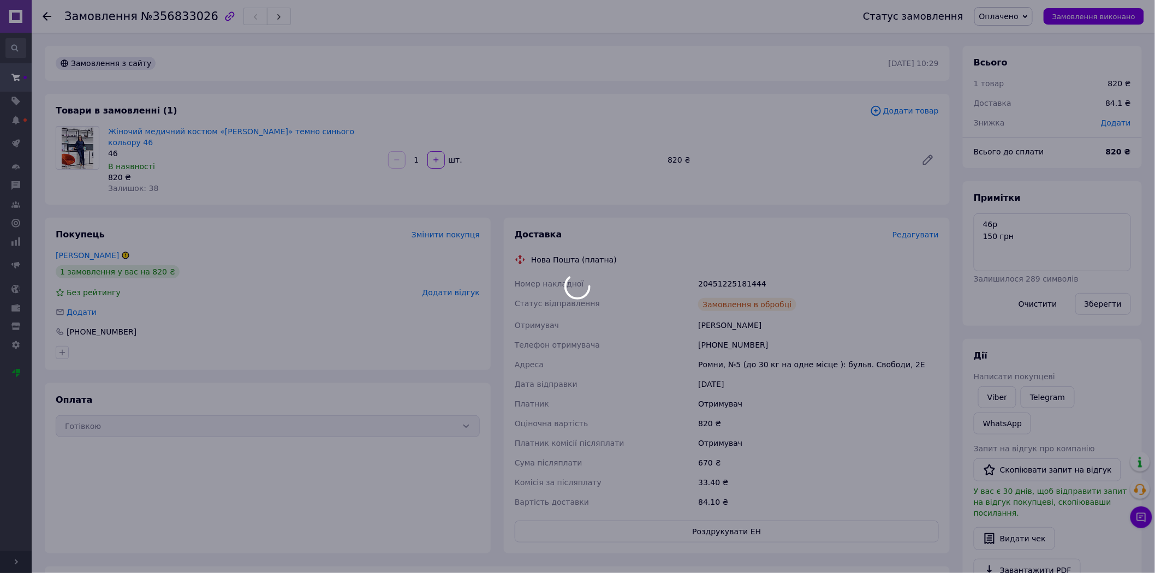
click at [730, 270] on div at bounding box center [577, 286] width 1155 height 573
click at [730, 270] on body "fashion-medico Ваш ID: 3227630 Сайт fashion-medico Кабінет покупця Перевірити с…" at bounding box center [577, 398] width 1155 height 797
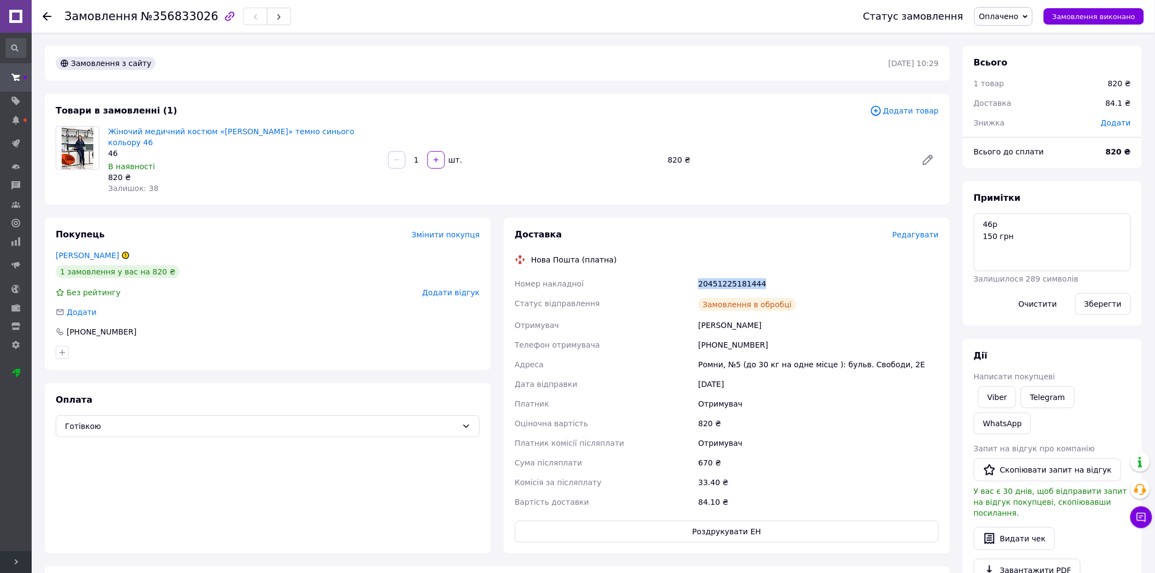
click at [730, 274] on div "20451225181444" at bounding box center [818, 284] width 245 height 20
copy div "20451225181444"
click at [1101, 26] on div "Статус замовлення Оплачено Прийнято Виконано Скасовано Замовлення виконано" at bounding box center [992, 16] width 303 height 33
click at [1091, 14] on span "Замовлення виконано" at bounding box center [1093, 17] width 83 height 8
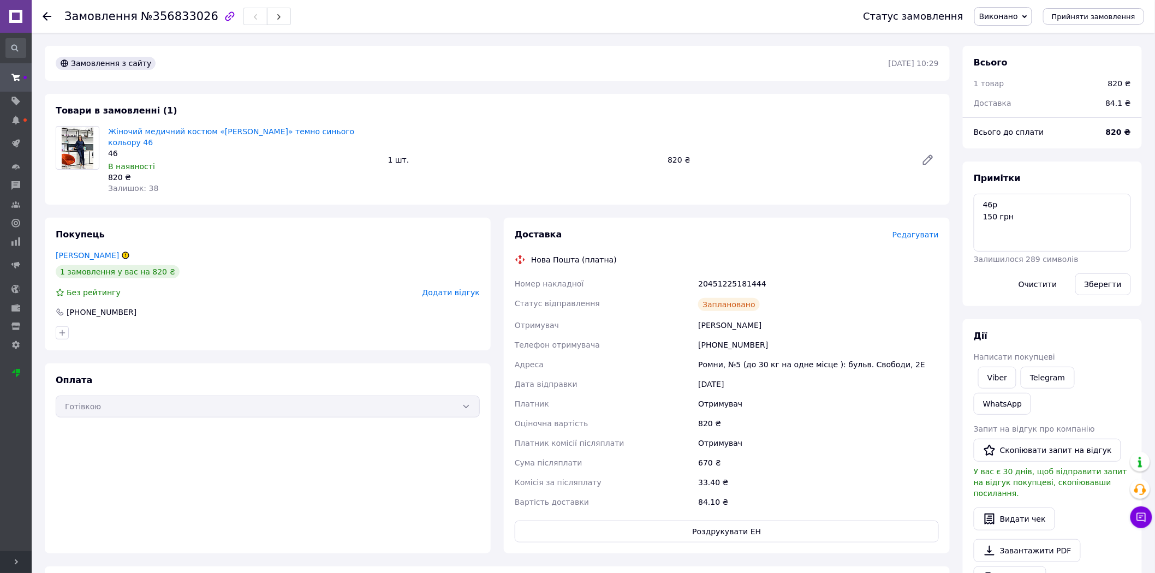
click at [47, 20] on icon at bounding box center [47, 16] width 9 height 9
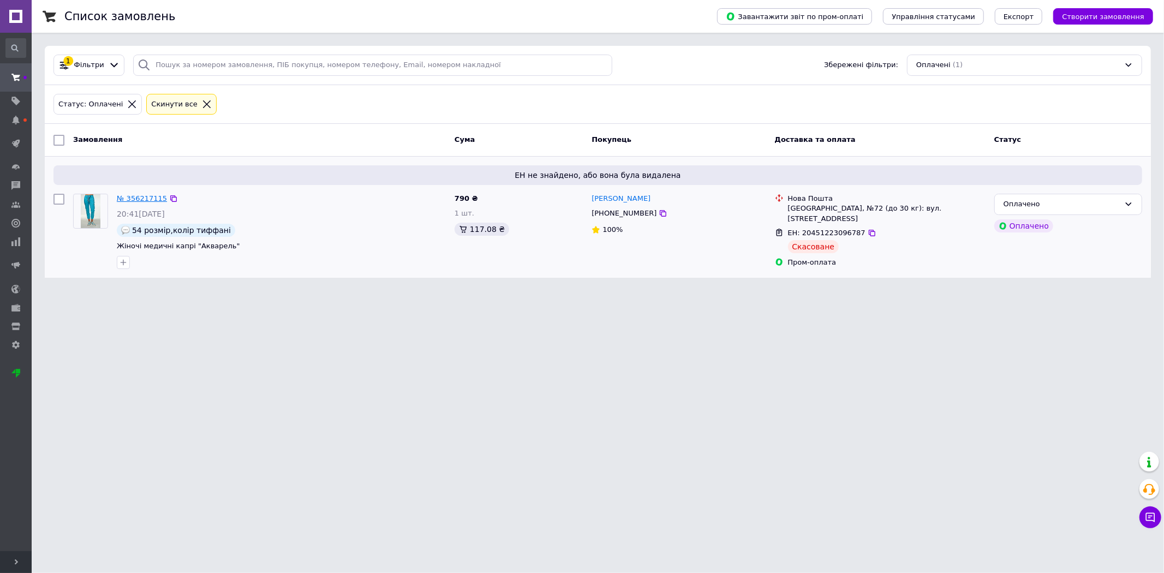
click at [123, 194] on link "№ 356217115" at bounding box center [142, 198] width 50 height 8
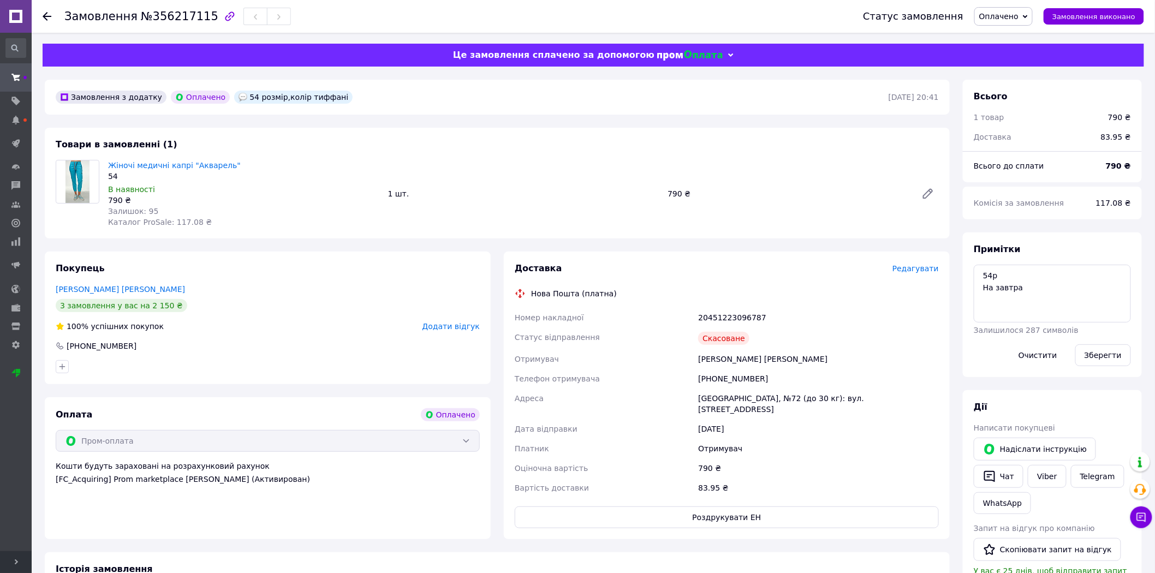
click at [913, 273] on span "Редагувати" at bounding box center [915, 268] width 46 height 9
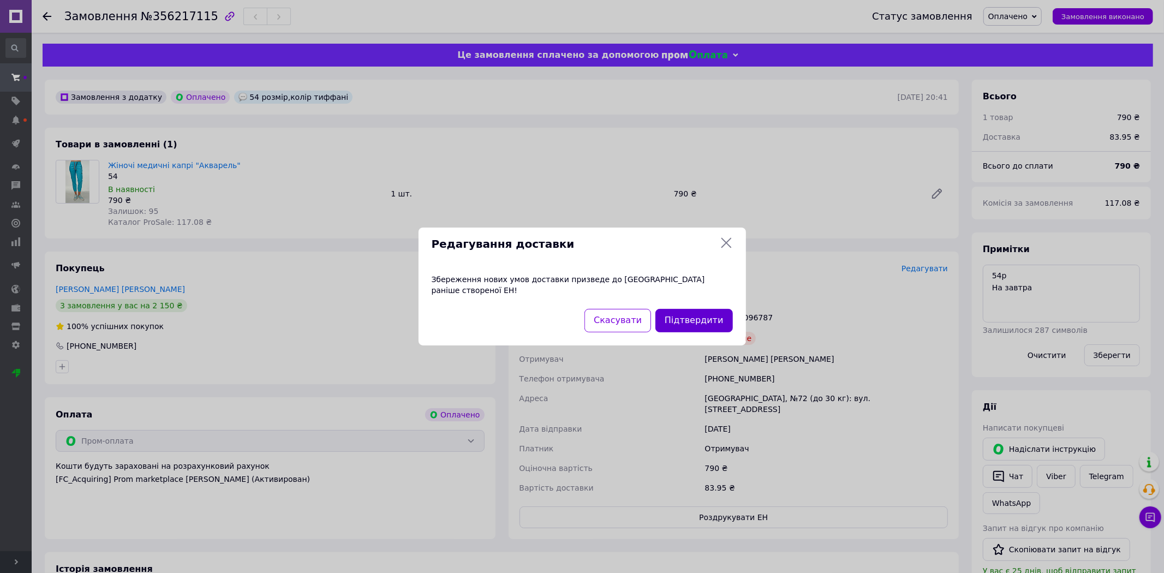
click at [713, 313] on button "Підтвердити" at bounding box center [693, 320] width 77 height 23
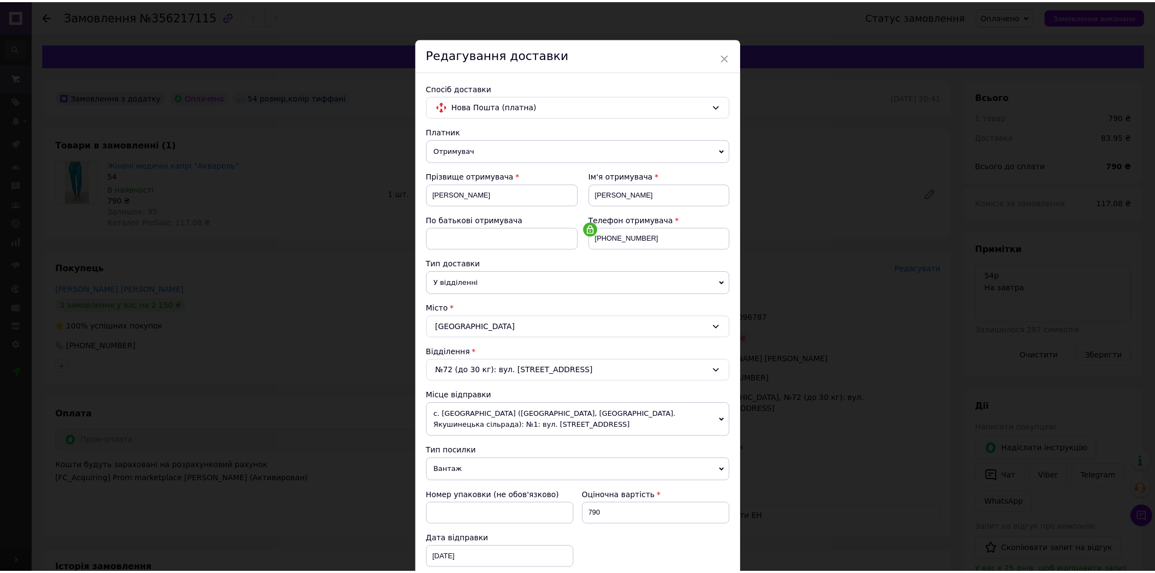
scroll to position [164, 0]
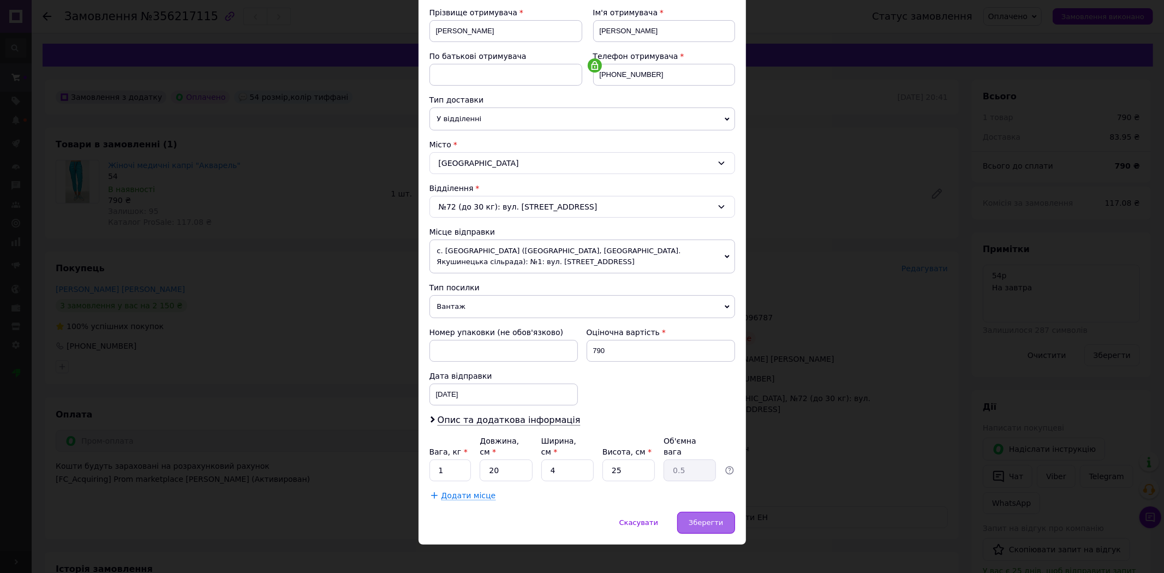
click at [714, 518] on span "Зберегти" at bounding box center [706, 522] width 34 height 8
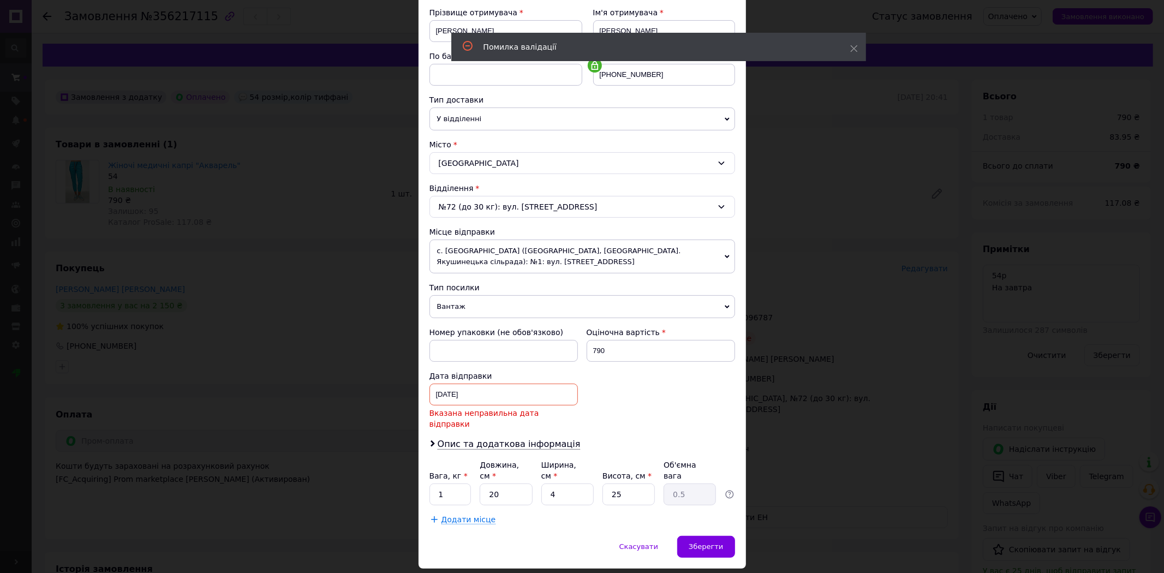
click at [500, 399] on div "[DATE] < 2025 > < Август > Пн Вт Ср Чт Пт Сб Вс 28 29 30 31 1 2 3 4 5 6 7 8 9 1…" at bounding box center [503, 395] width 148 height 22
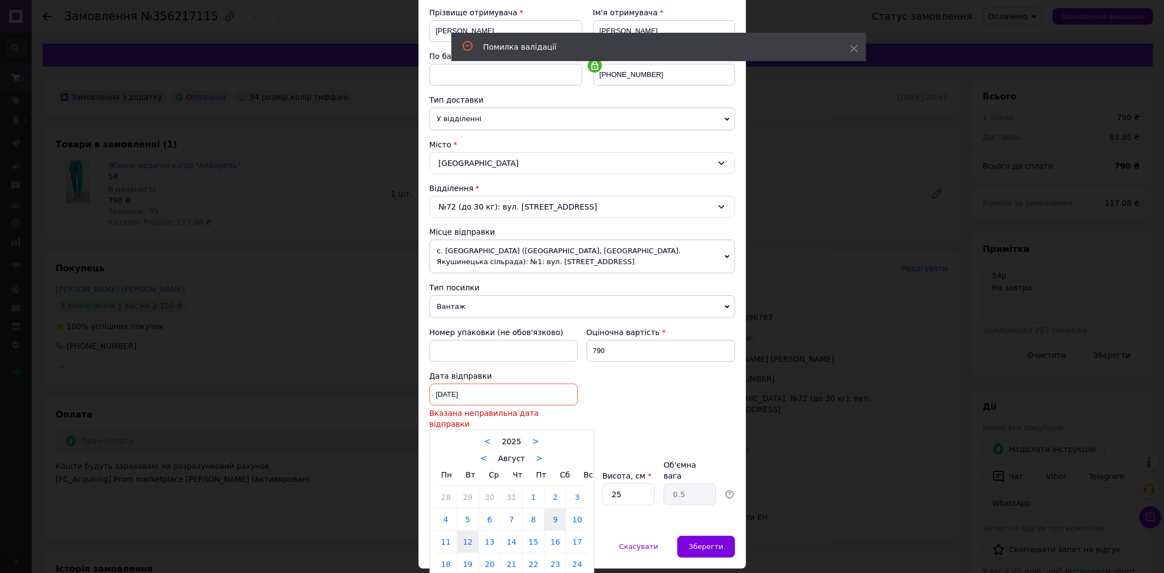
click at [460, 531] on link "12" at bounding box center [467, 542] width 21 height 22
type input "[DATE]"
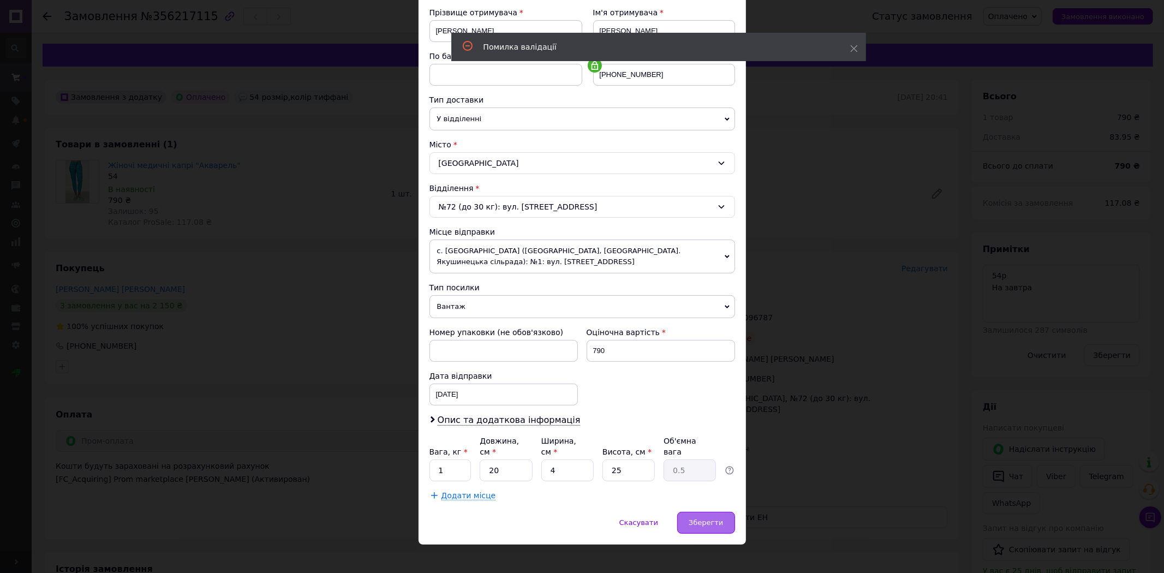
click at [685, 512] on div "Зберегти" at bounding box center [705, 523] width 57 height 22
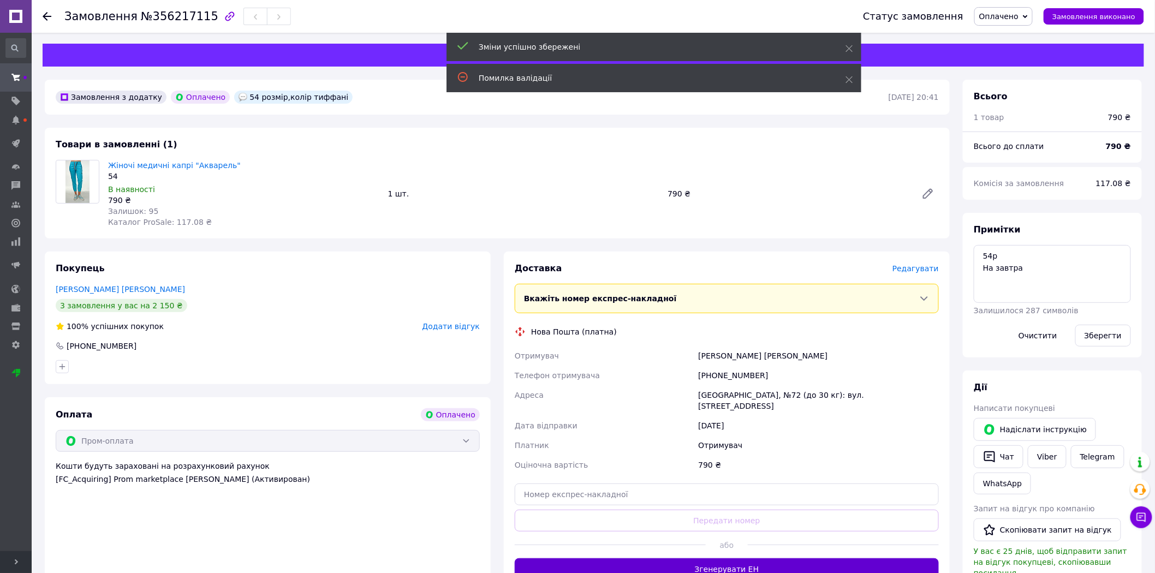
click at [770, 565] on button "Згенерувати ЕН" at bounding box center [727, 569] width 424 height 22
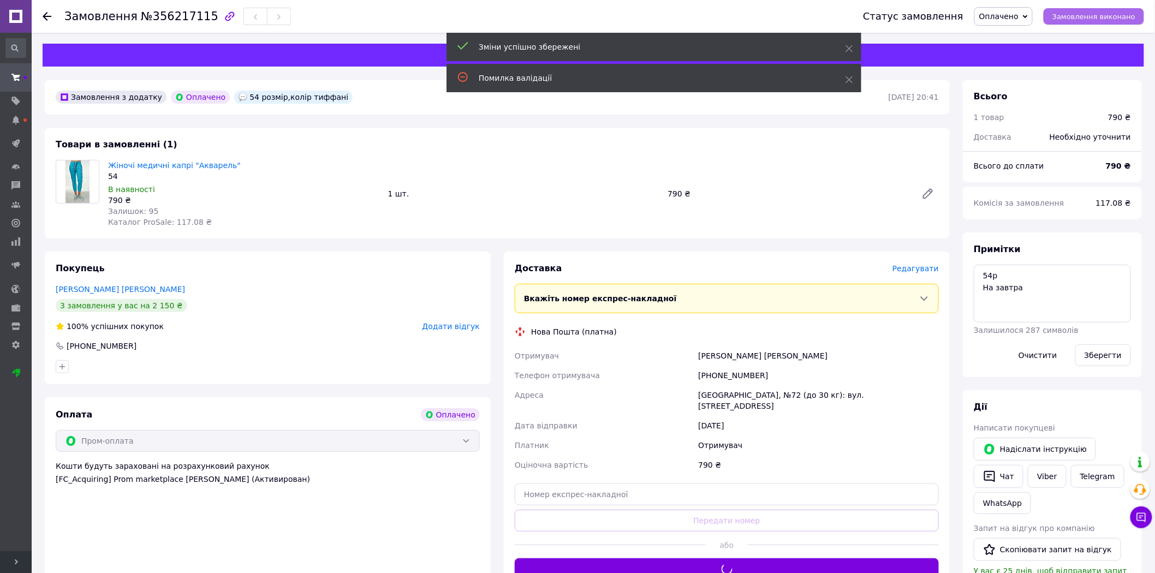
click at [1108, 13] on span "Замовлення виконано" at bounding box center [1093, 17] width 83 height 8
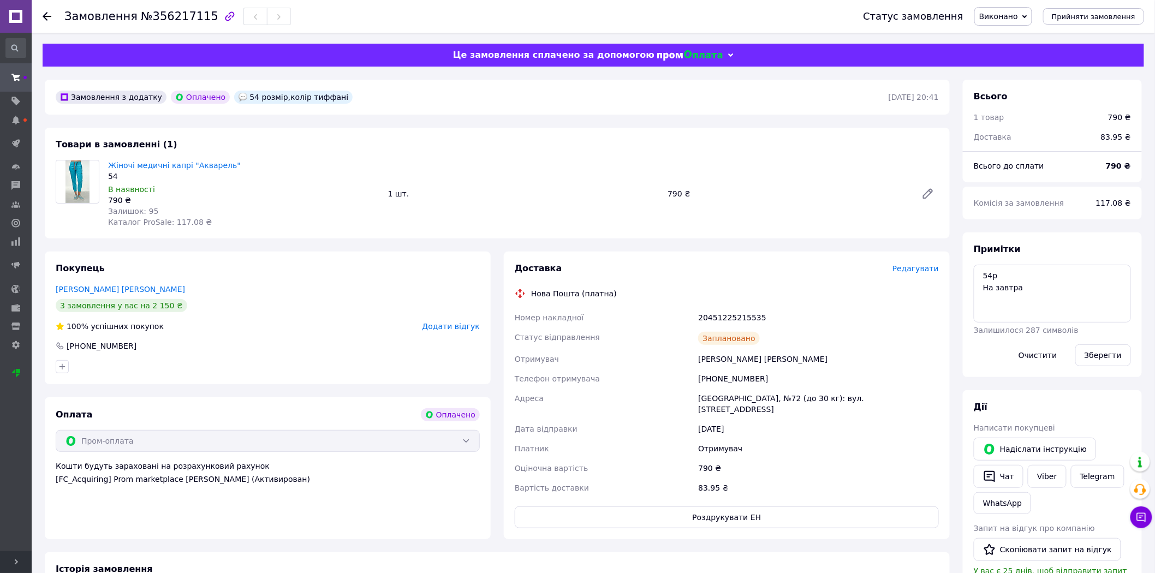
click at [53, 15] on div at bounding box center [54, 16] width 22 height 33
drag, startPoint x: 33, startPoint y: 22, endPoint x: 44, endPoint y: 19, distance: 12.1
click at [32, 22] on div "Замовлення №356217115 Статус замовлення Виконано Прийнято Скасовано Оплачено Пр…" at bounding box center [593, 16] width 1123 height 33
click at [46, 14] on icon at bounding box center [47, 16] width 9 height 9
